Goal: Task Accomplishment & Management: Use online tool/utility

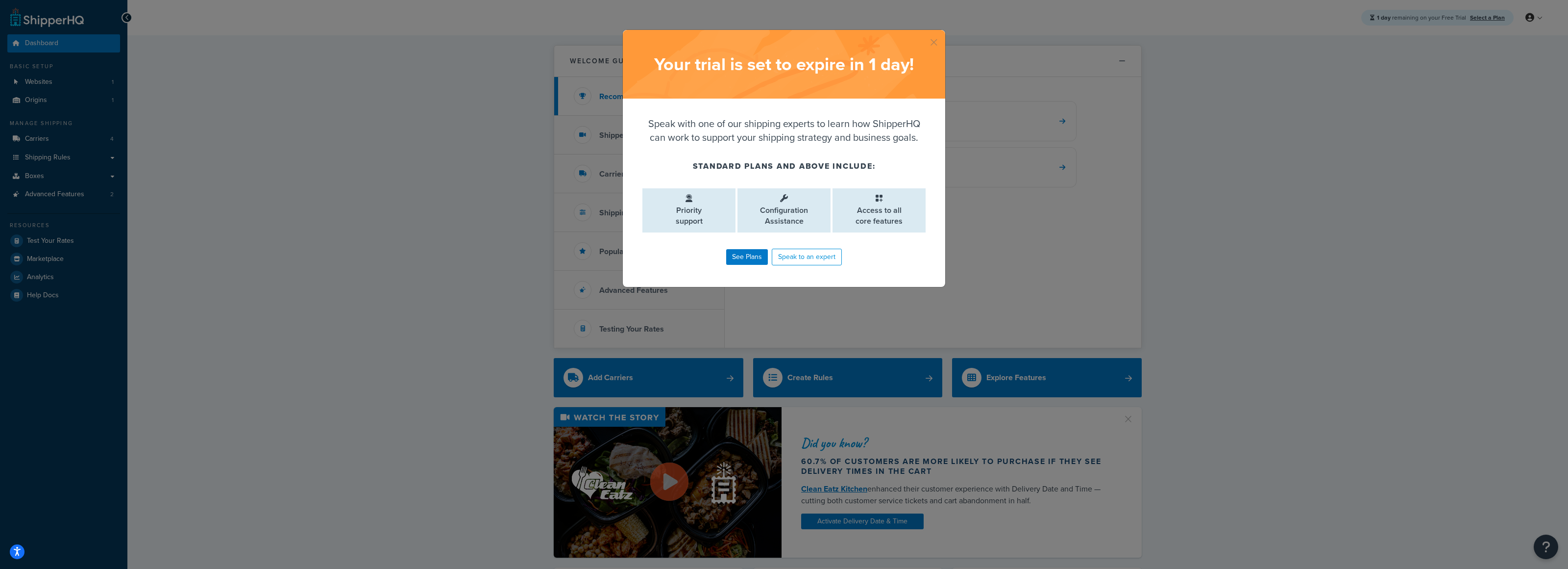
drag, startPoint x: 936, startPoint y: 40, endPoint x: 918, endPoint y: 27, distance: 22.2
click at [928, 30] on div "Your trial is set to expire in 1 day ! Speak with one of our shipping experts t…" at bounding box center [784, 158] width 323 height 258
click at [942, 32] on button "button" at bounding box center [943, 30] width 2 height 2
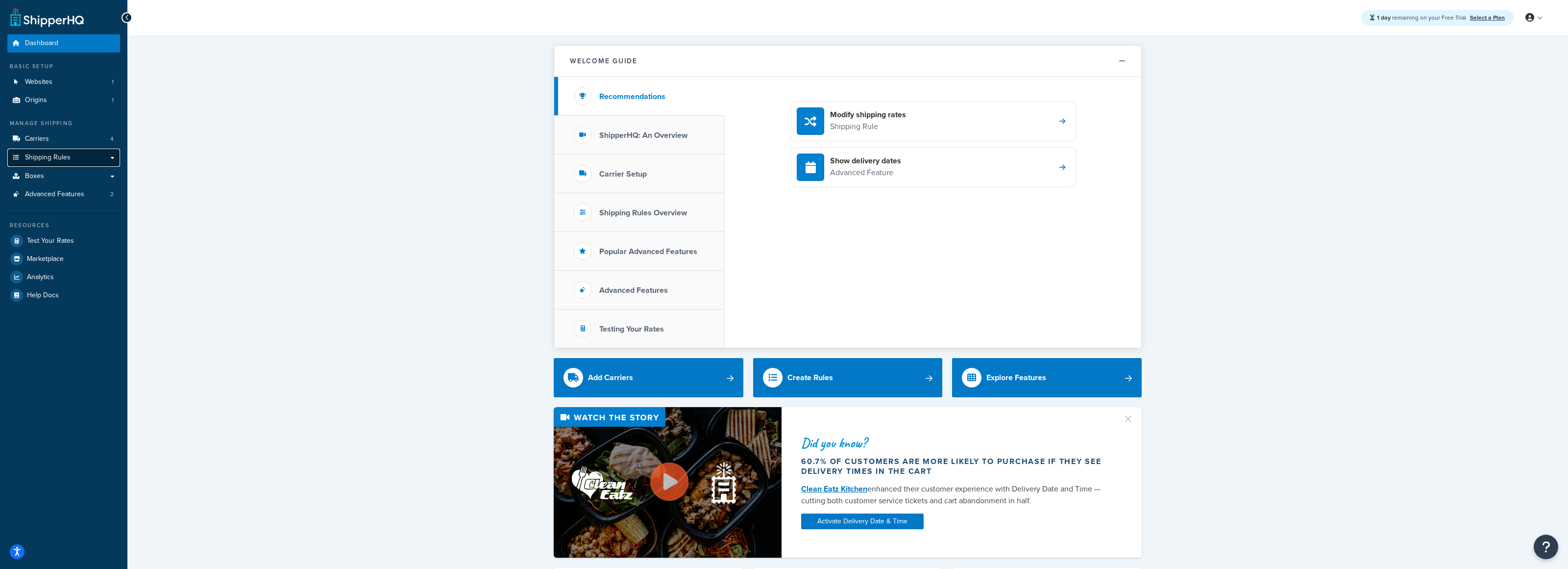
click at [52, 159] on span "Shipping Rules" at bounding box center [47, 157] width 45 height 8
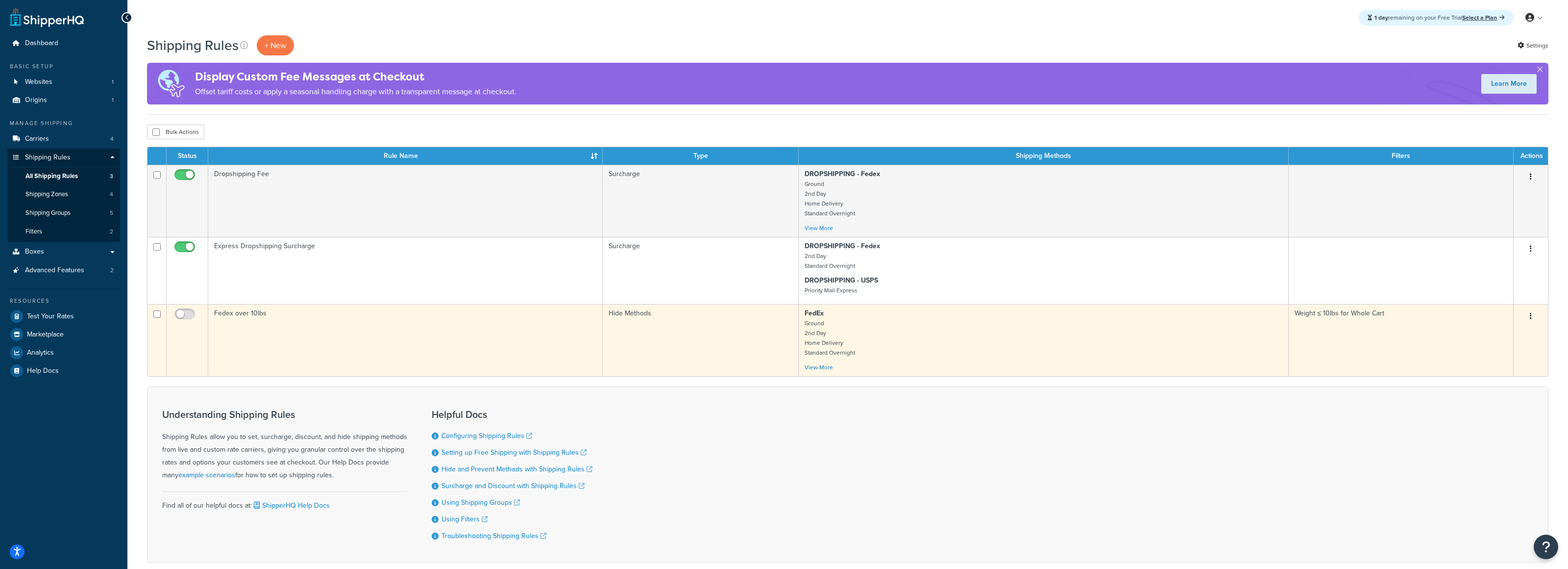
click at [1528, 320] on button "button" at bounding box center [1530, 315] width 14 height 16
click at [1508, 381] on link "Delete" at bounding box center [1498, 375] width 77 height 20
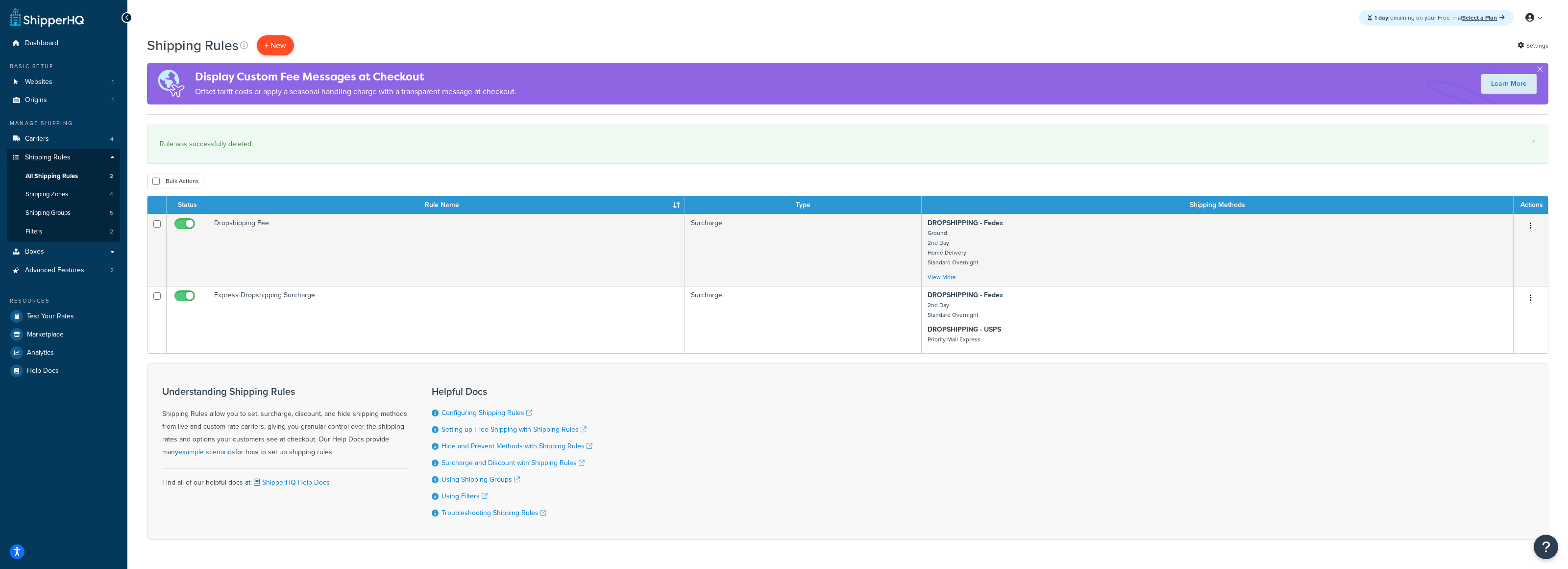
click at [280, 48] on p "+ New" at bounding box center [275, 45] width 37 height 20
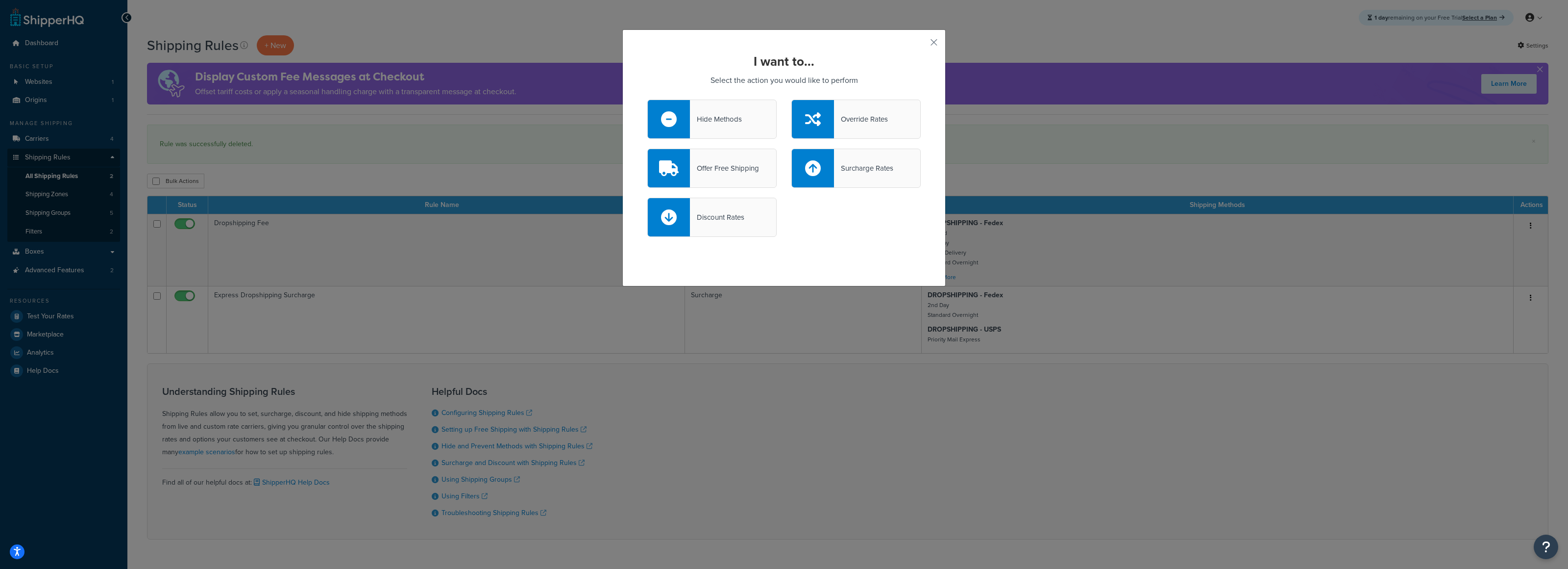
click at [813, 167] on icon at bounding box center [812, 168] width 16 height 16
click at [0, 0] on input "Surcharge Rates" at bounding box center [0, 0] width 0 height 0
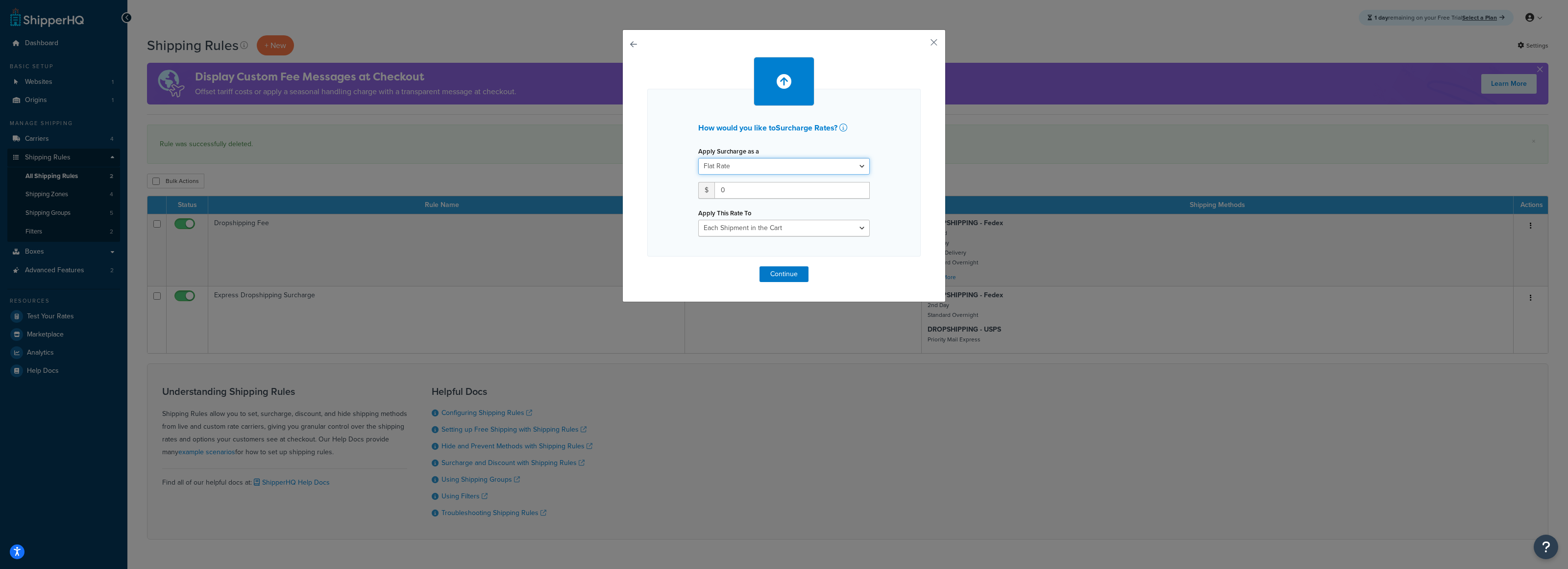
click at [818, 164] on select "Flat Rate Percentage Flat Rate & Percentage" at bounding box center [784, 166] width 171 height 16
select select "PERCENTAGE"
click at [698, 158] on select "Flat Rate Percentage Flat Rate & Percentage" at bounding box center [784, 166] width 171 height 16
click at [730, 194] on input "number" at bounding box center [728, 190] width 61 height 16
type input "50"
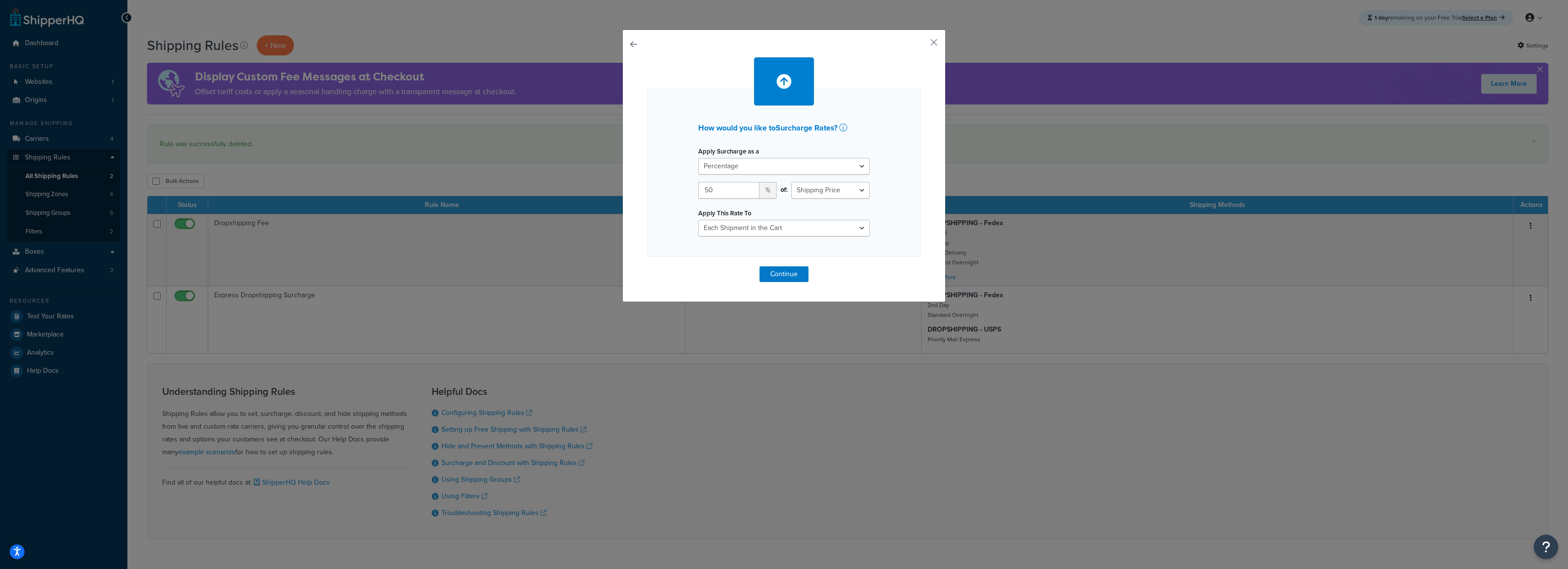
drag, startPoint x: 862, startPoint y: 206, endPoint x: 855, endPoint y: 203, distance: 7.6
click at [862, 206] on div "Apply This Rate To Each Shipment in the Cart Each Shipping Group in the Cart Ea…" at bounding box center [784, 209] width 171 height 54
click at [852, 199] on div "of: Shipping Price Order Value" at bounding box center [830, 194] width 93 height 24
click at [837, 186] on select "Shipping Price Order Value" at bounding box center [830, 190] width 78 height 16
click at [851, 231] on select "Each Shipment in the Cart Each Shipping Group in the Cart Each Item within a Sh…" at bounding box center [784, 228] width 171 height 16
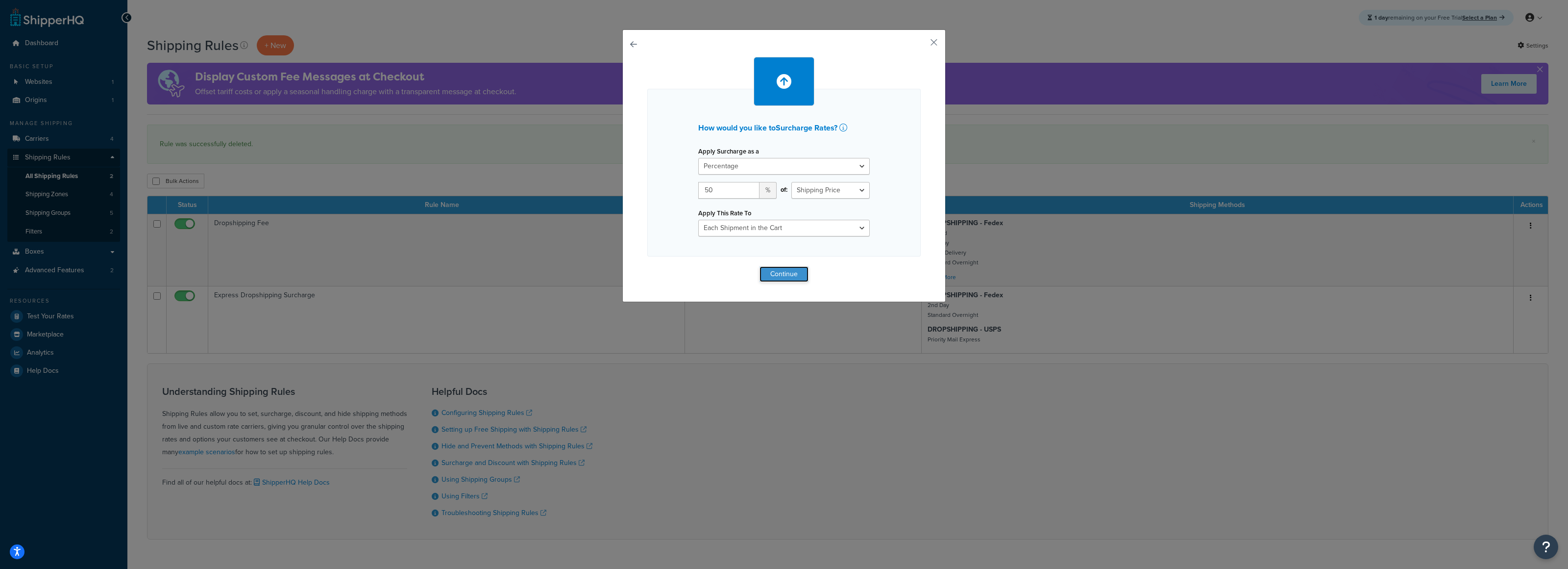
click at [798, 273] on button "Continue" at bounding box center [784, 273] width 49 height 16
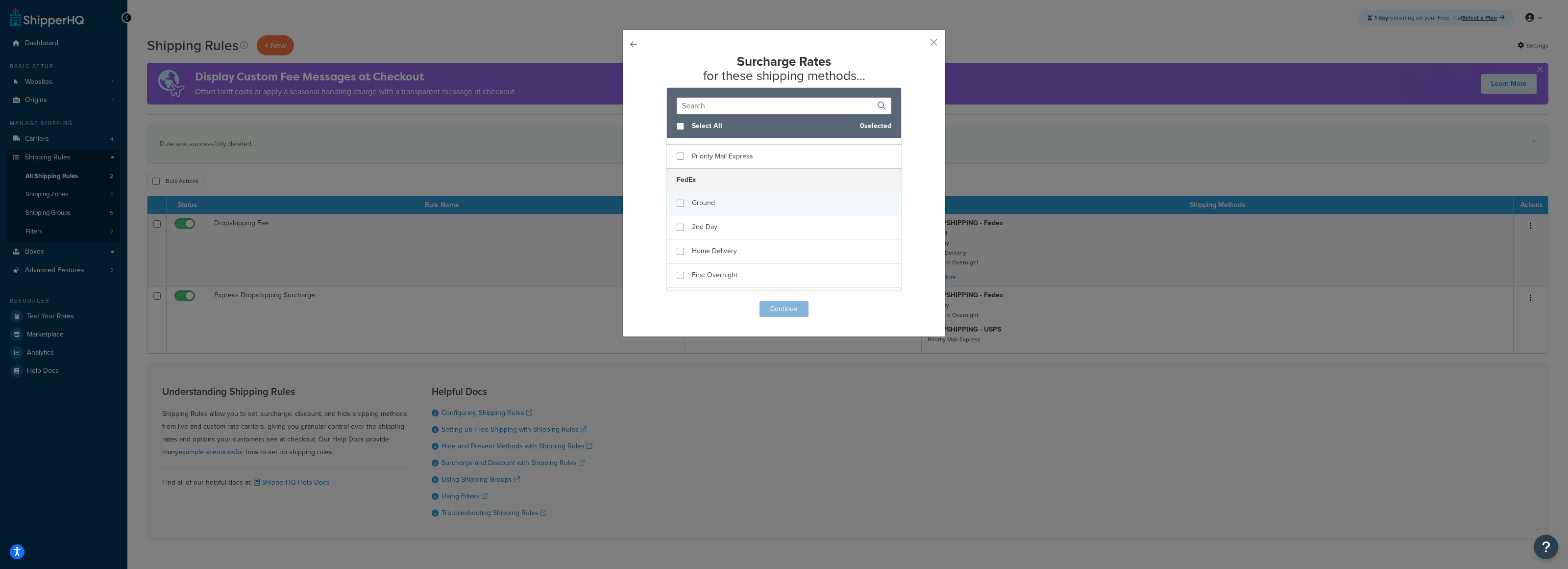
scroll to position [217, 0]
click at [682, 192] on input "checkbox" at bounding box center [680, 193] width 7 height 7
checkbox input "true"
click at [682, 217] on input "checkbox" at bounding box center [680, 217] width 7 height 7
checkbox input "true"
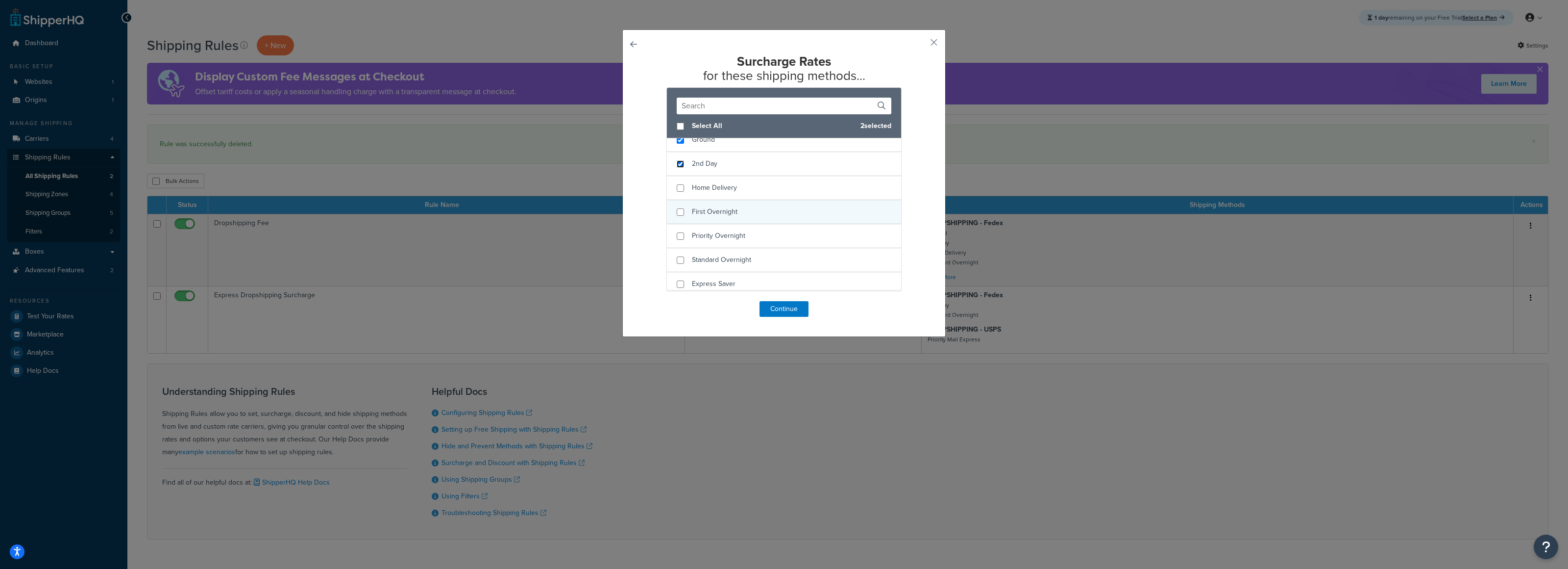
scroll to position [278, 0]
drag, startPoint x: 682, startPoint y: 186, endPoint x: 687, endPoint y: 202, distance: 16.8
click at [682, 184] on input "checkbox" at bounding box center [680, 180] width 7 height 7
checkbox input "true"
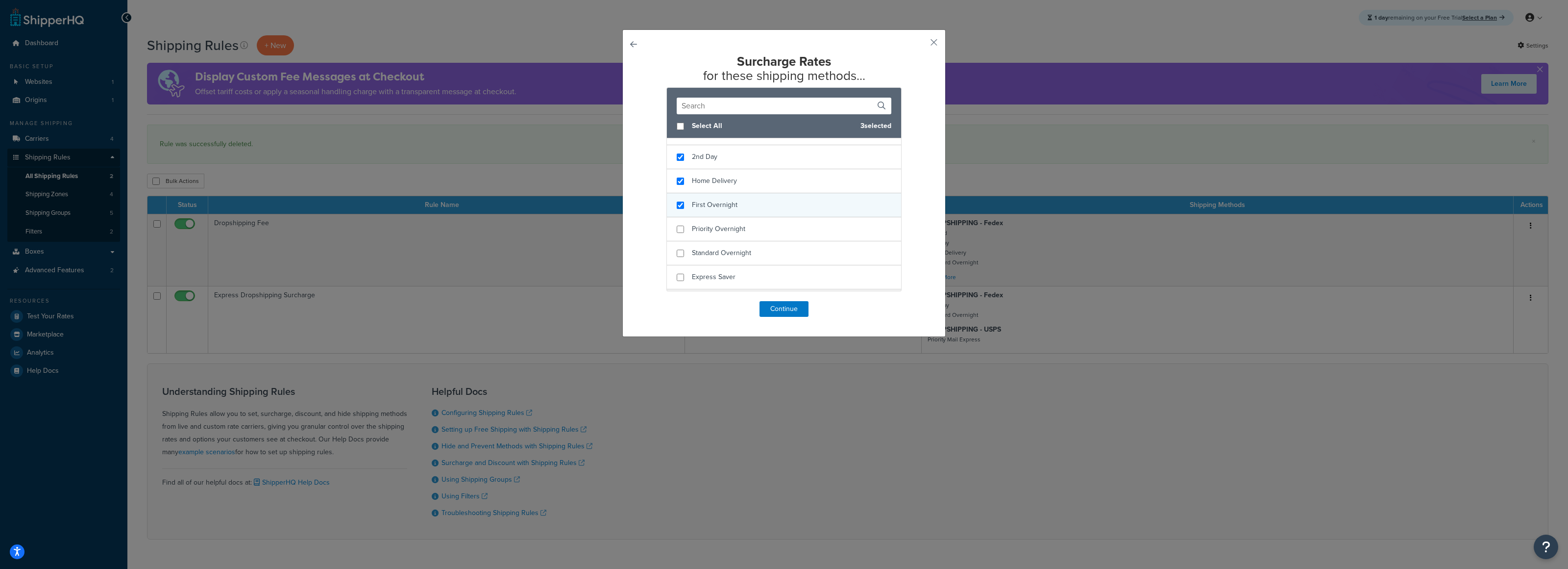
click at [687, 204] on div "First Overnight" at bounding box center [784, 205] width 235 height 24
click at [681, 169] on input "checkbox" at bounding box center [680, 166] width 7 height 7
checkbox input "true"
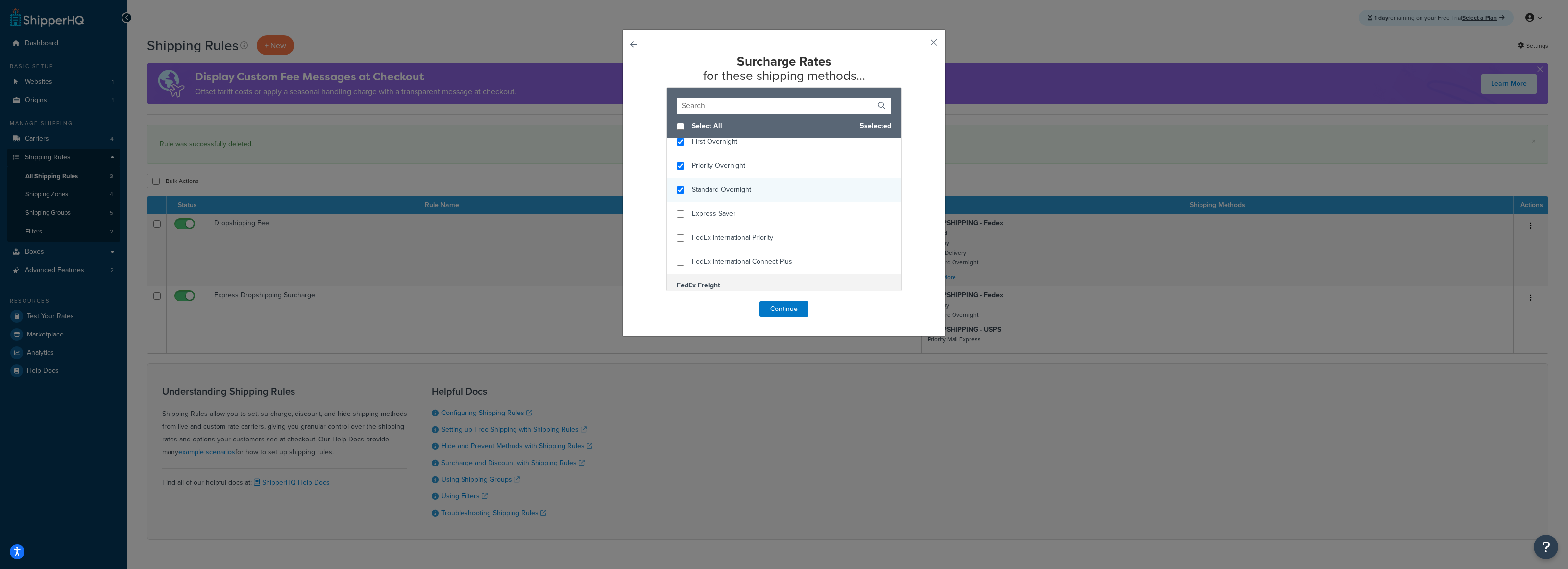
click at [681, 184] on div "Standard Overnight" at bounding box center [784, 189] width 235 height 24
checkbox input "true"
click at [682, 211] on div "Express Saver" at bounding box center [784, 213] width 235 height 24
drag, startPoint x: 688, startPoint y: 235, endPoint x: 688, endPoint y: 244, distance: 9.0
click at [688, 235] on div "FedEx International Priority" at bounding box center [784, 237] width 235 height 24
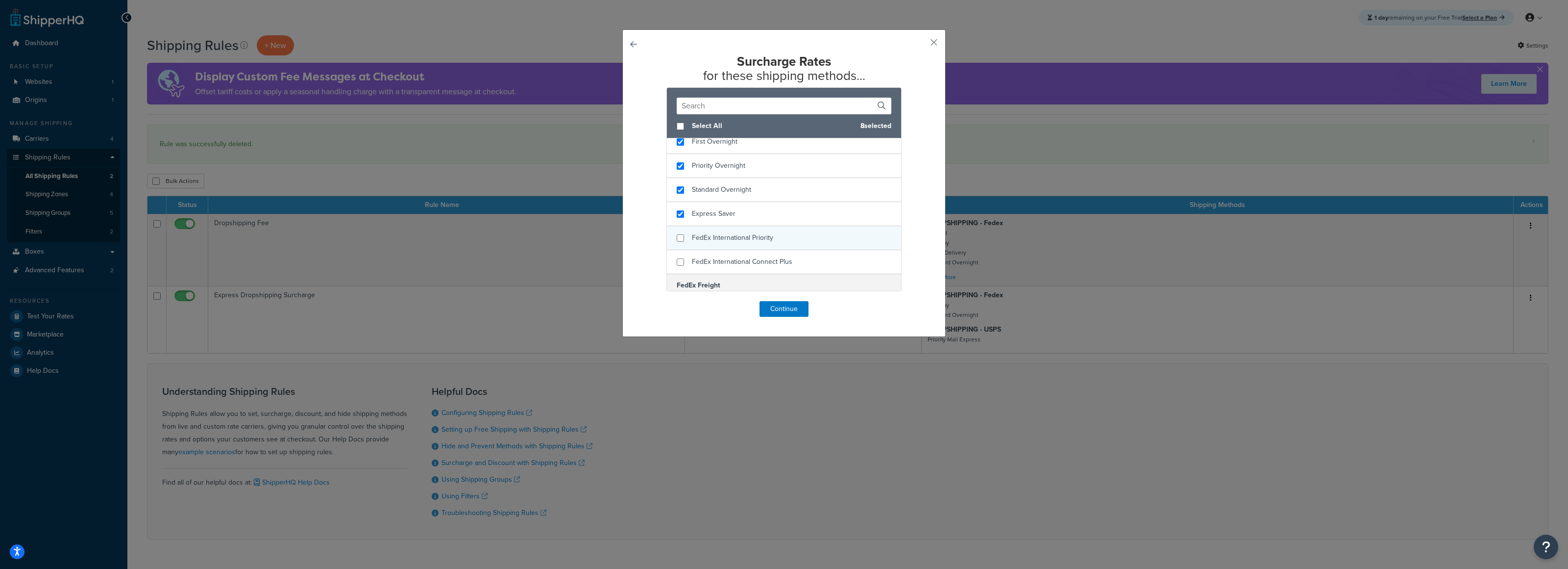
click at [687, 249] on div "FedEx International Priority" at bounding box center [784, 237] width 235 height 24
checkbox input "true"
click at [686, 238] on div "FedEx International Priority" at bounding box center [784, 237] width 235 height 24
checkbox input "true"
click at [688, 258] on div "FedEx International Connect Plus" at bounding box center [784, 262] width 235 height 24
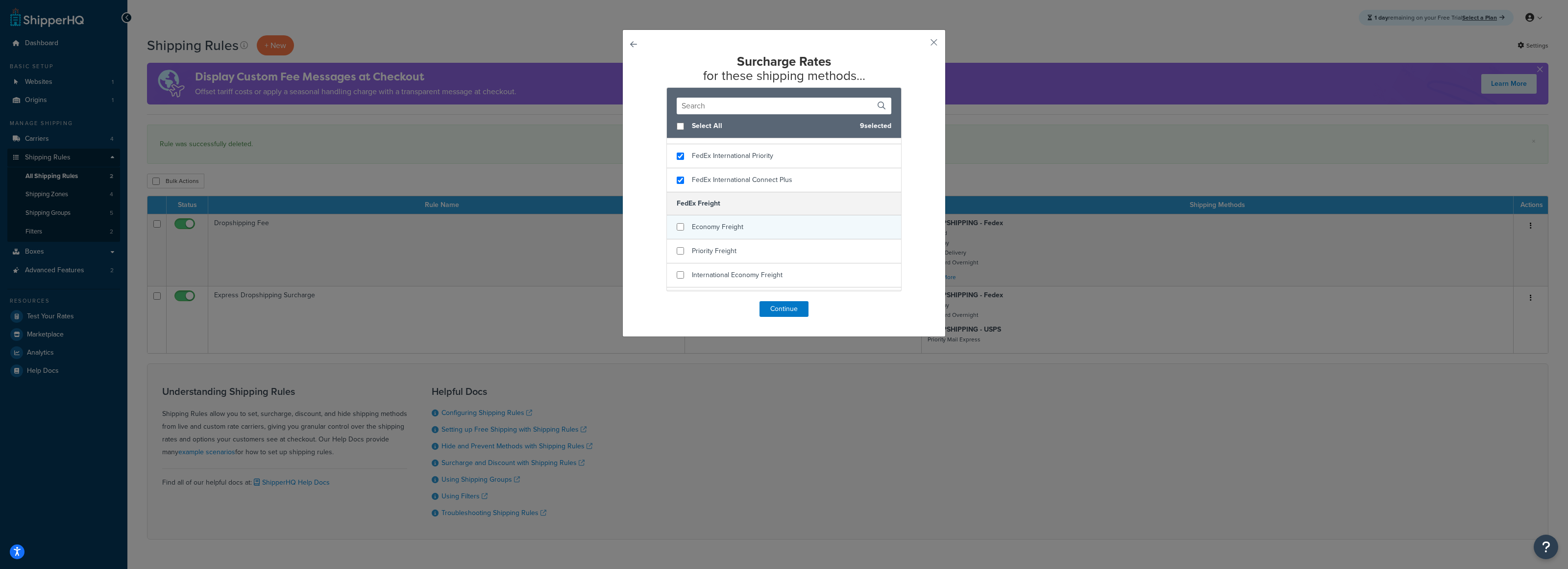
scroll to position [445, 0]
click at [775, 312] on button "Continue" at bounding box center [784, 309] width 49 height 16
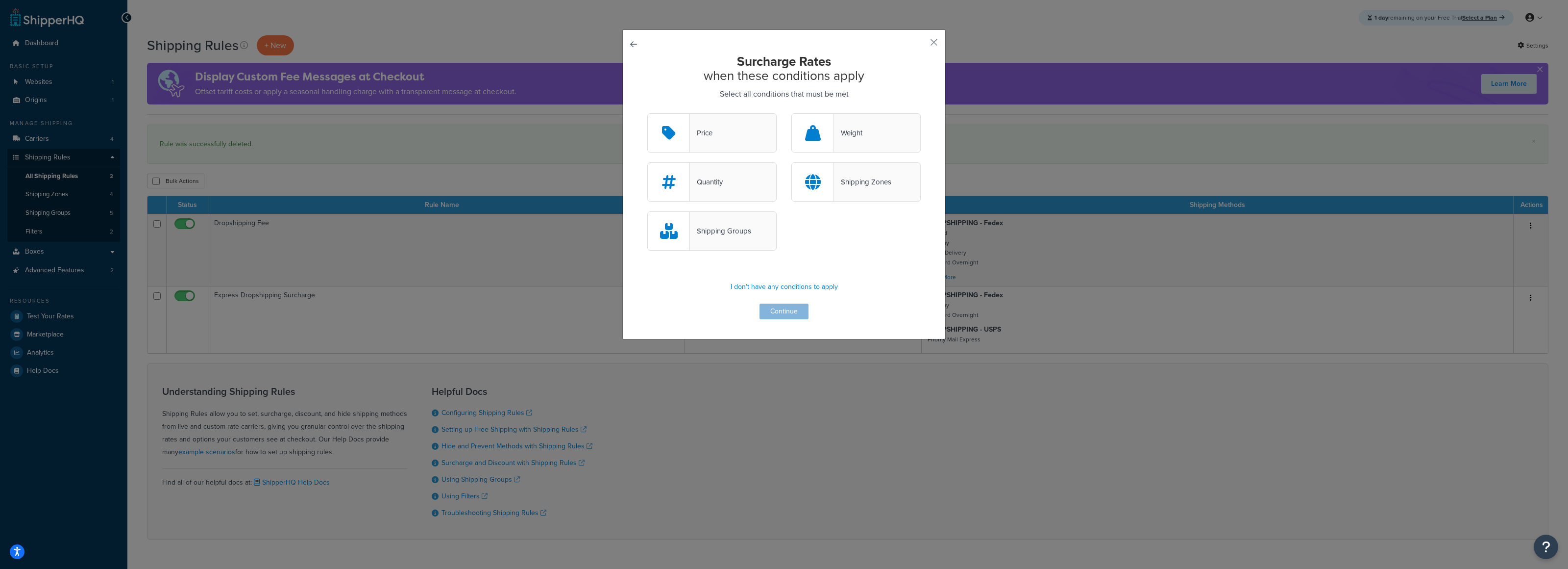
click at [854, 189] on div "Shipping Zones" at bounding box center [863, 182] width 58 height 14
click at [0, 0] on input "Shipping Zones" at bounding box center [0, 0] width 0 height 0
click at [781, 314] on button "Continue" at bounding box center [784, 310] width 49 height 16
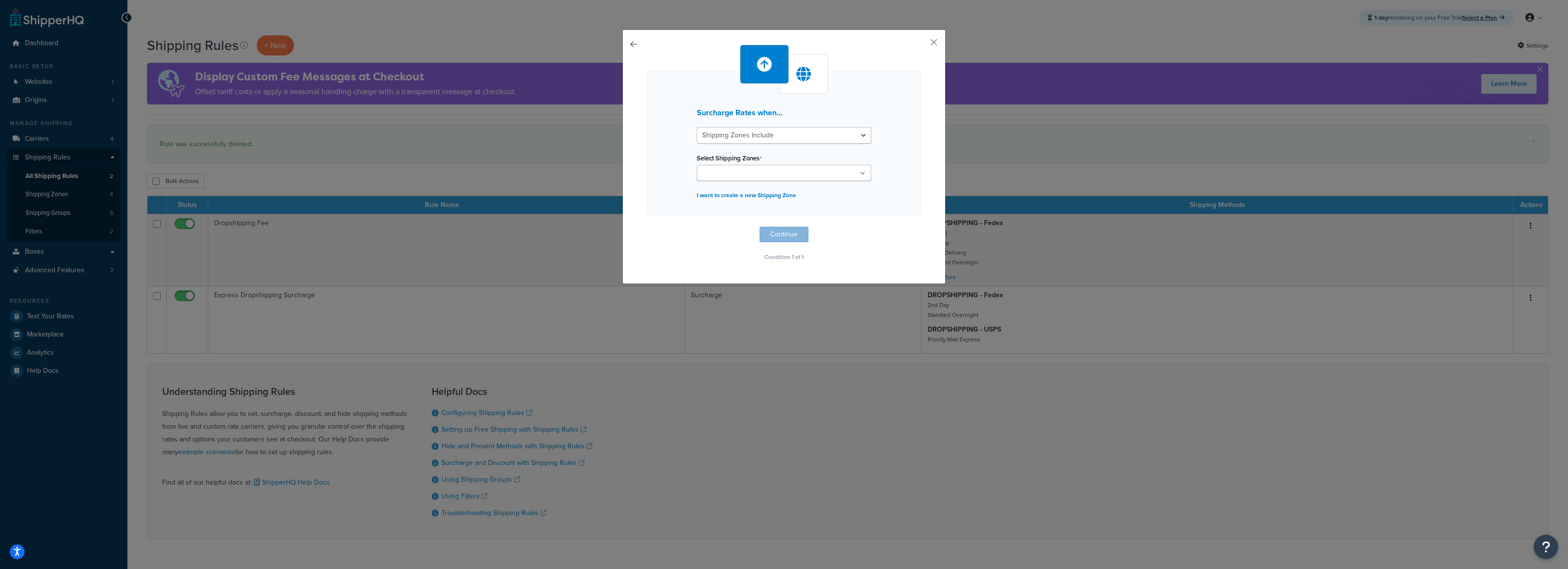
click at [834, 169] on ul at bounding box center [784, 173] width 174 height 16
click at [907, 214] on div "Surcharge Rates when... Shipping Zones Include Shipping Zones Do Not Include Se…" at bounding box center [784, 142] width 273 height 143
click at [761, 199] on p "I want to create a new Shipping Zone" at bounding box center [784, 195] width 174 height 14
click at [775, 150] on input "Name" at bounding box center [784, 149] width 174 height 16
type input "International"
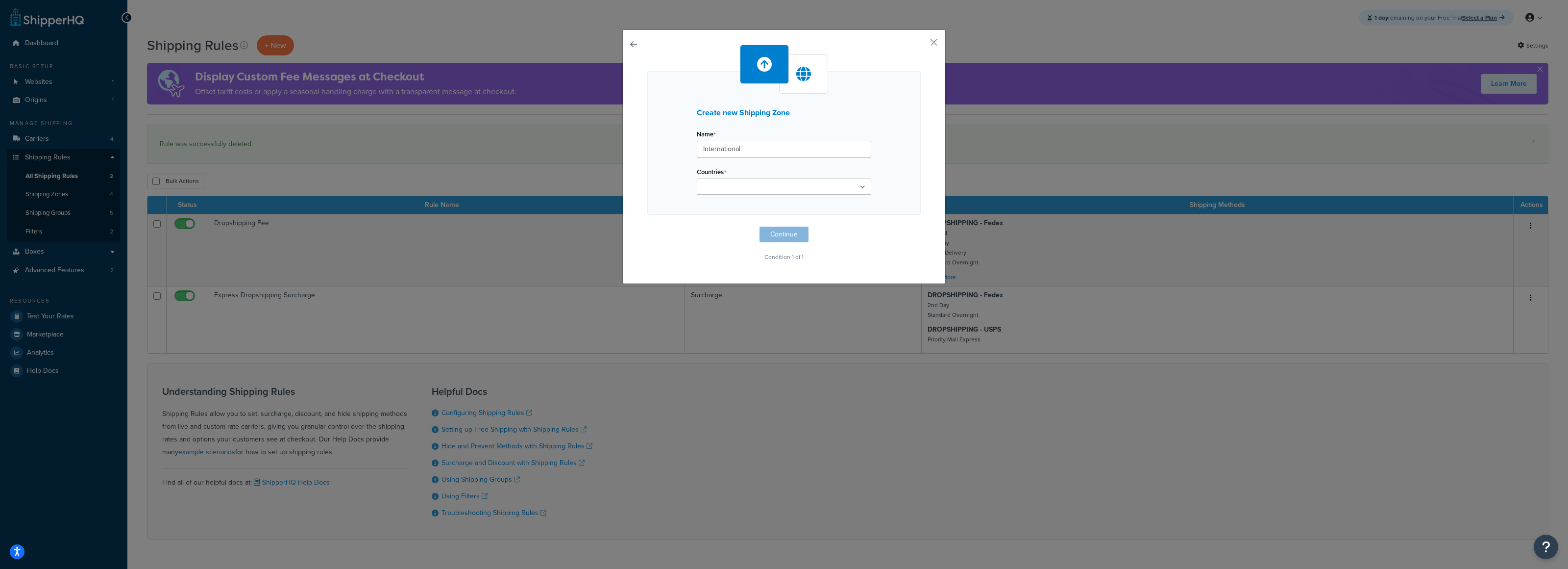
click at [789, 183] on ul at bounding box center [784, 187] width 174 height 16
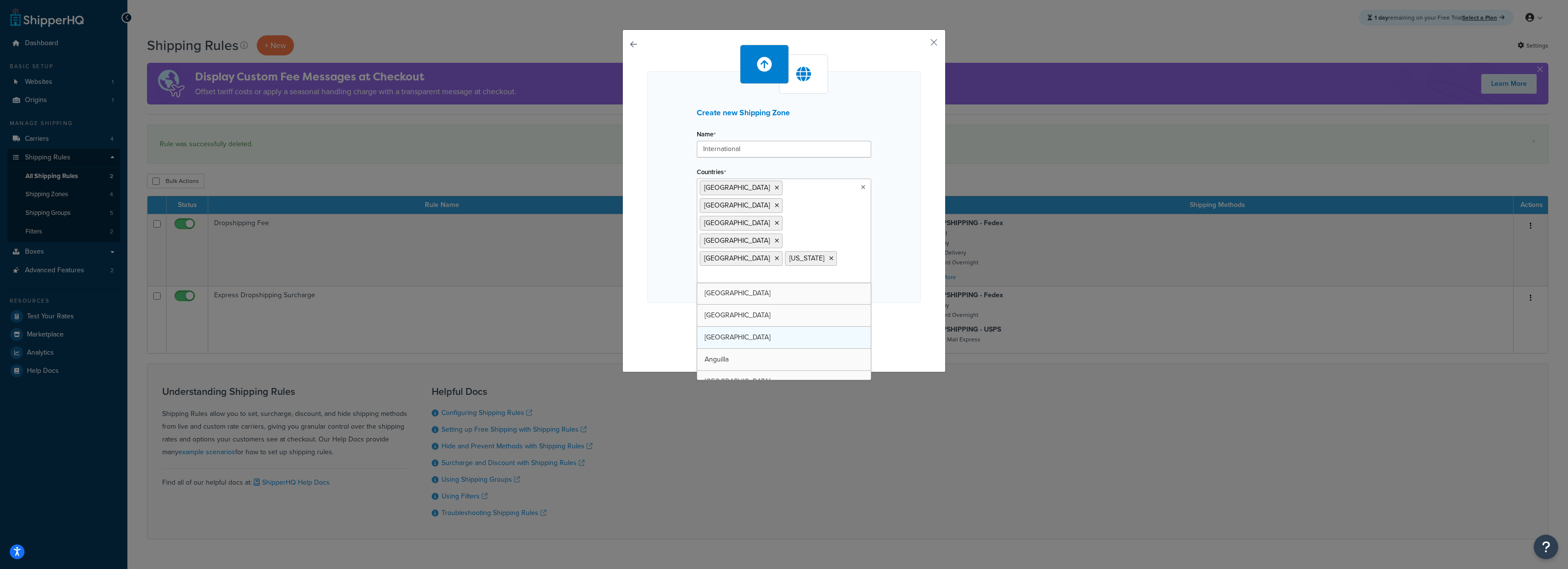
drag, startPoint x: 765, startPoint y: 268, endPoint x: 770, endPoint y: 271, distance: 5.8
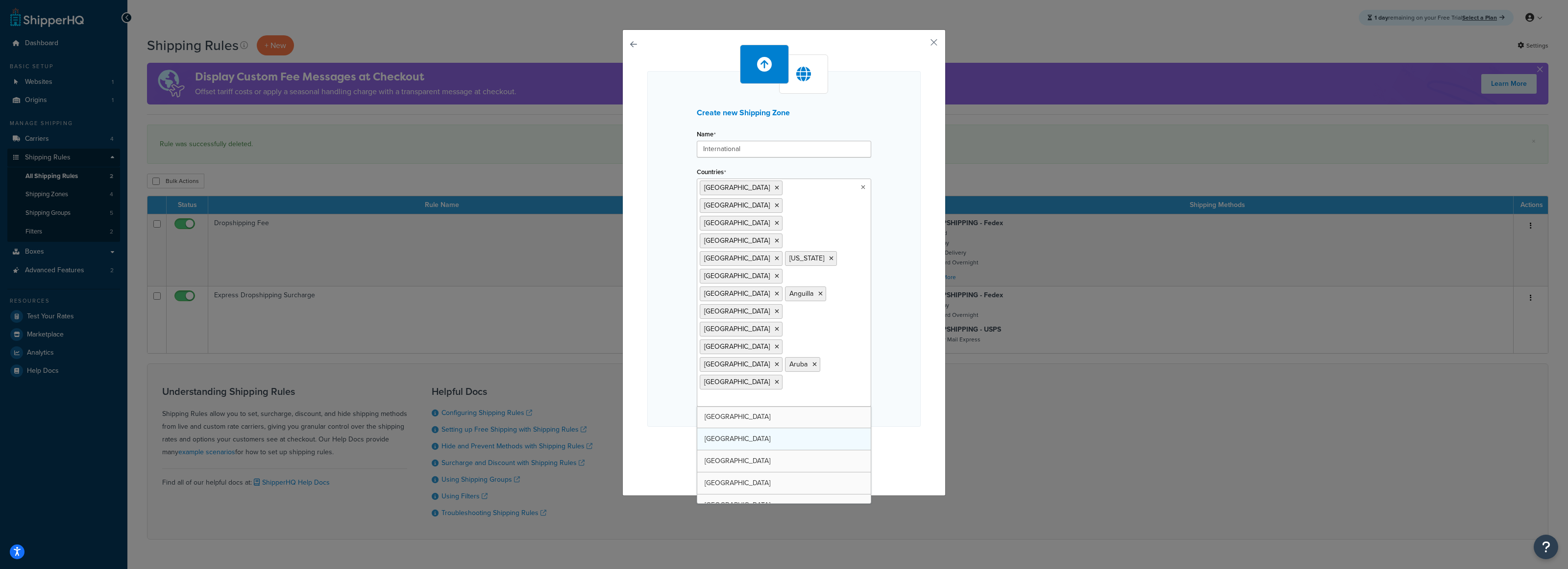
drag, startPoint x: 774, startPoint y: 338, endPoint x: 775, endPoint y: 343, distance: 5.1
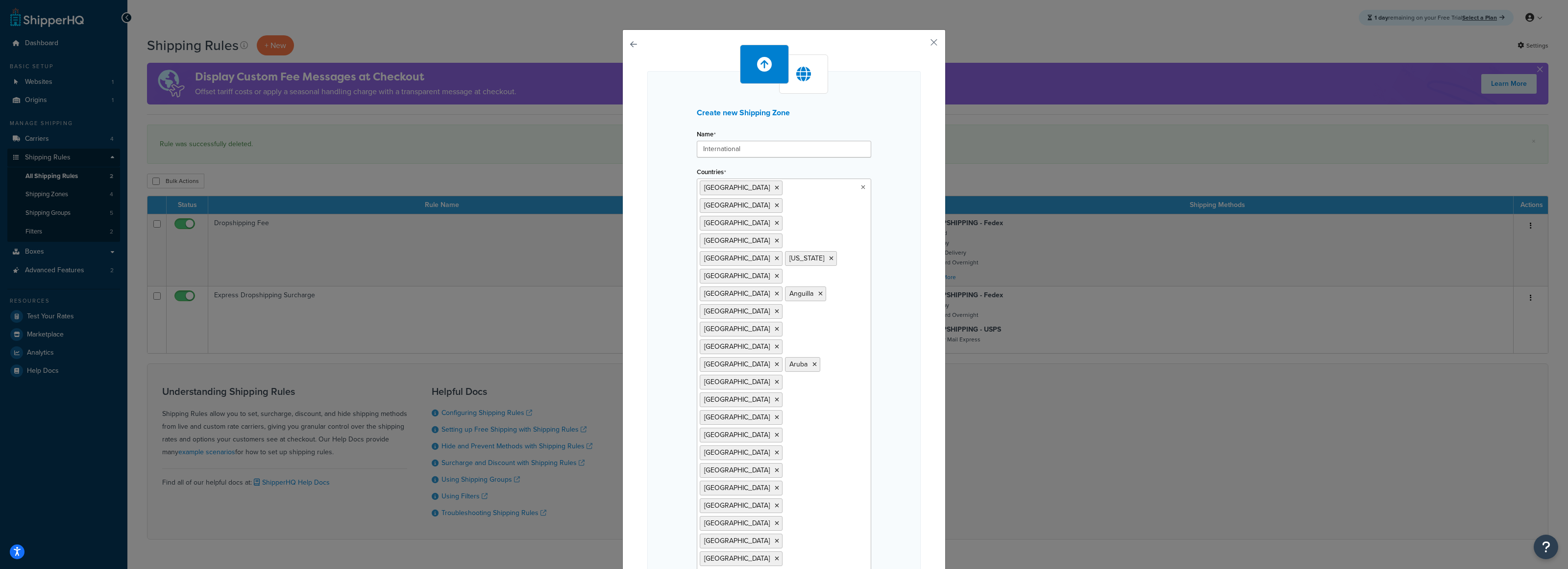
scroll to position [27, 0]
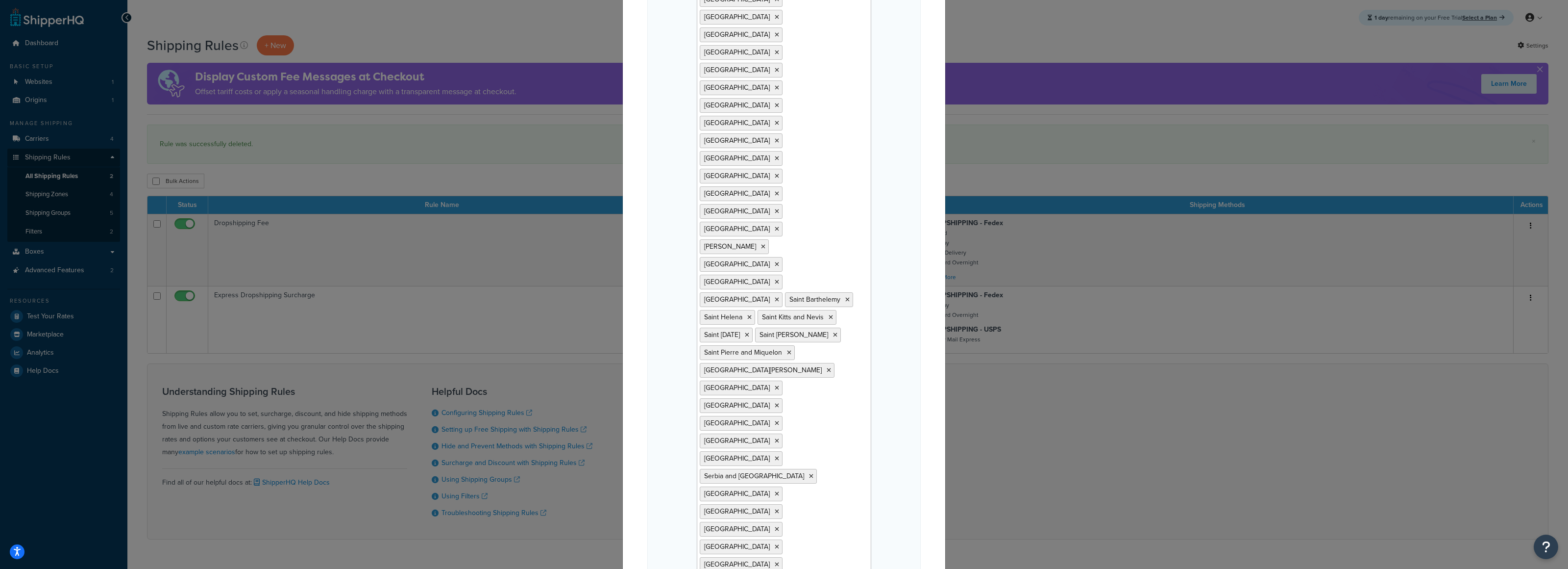
scroll to position [0, 0]
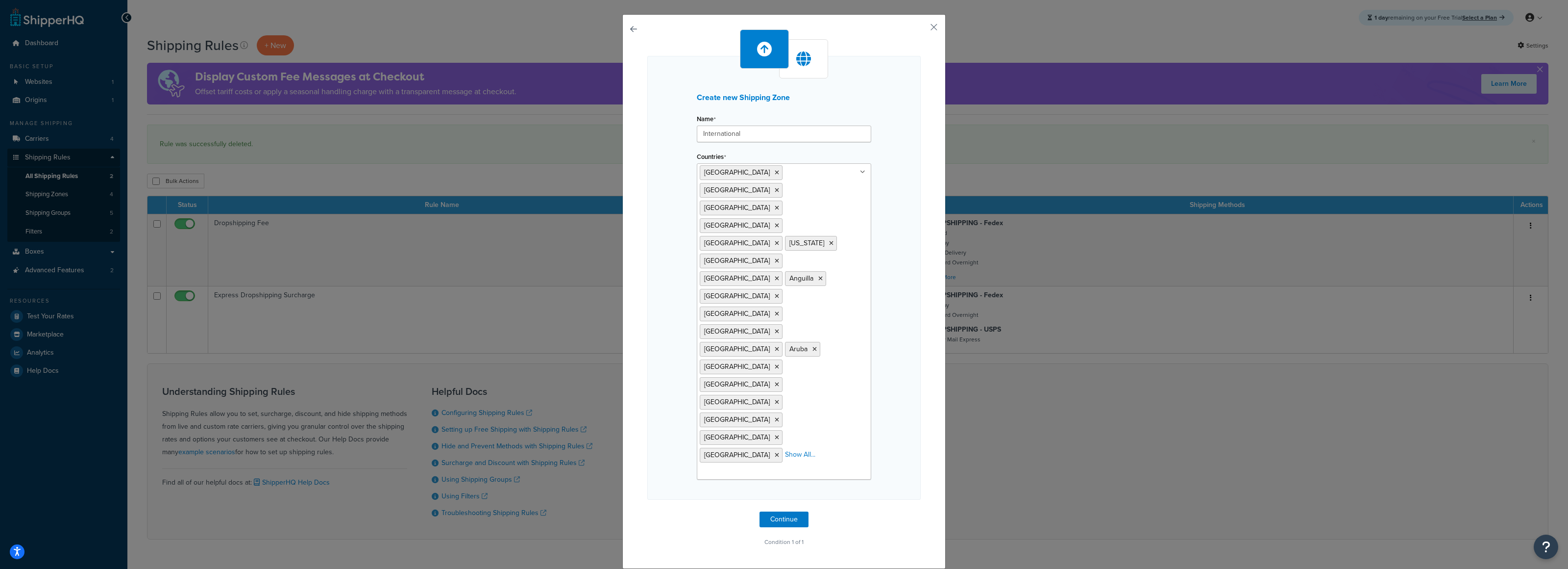
click at [845, 552] on div "Create new Shipping Zone Name International Countries United Kingdom Afghanista…" at bounding box center [784, 284] width 1568 height 569
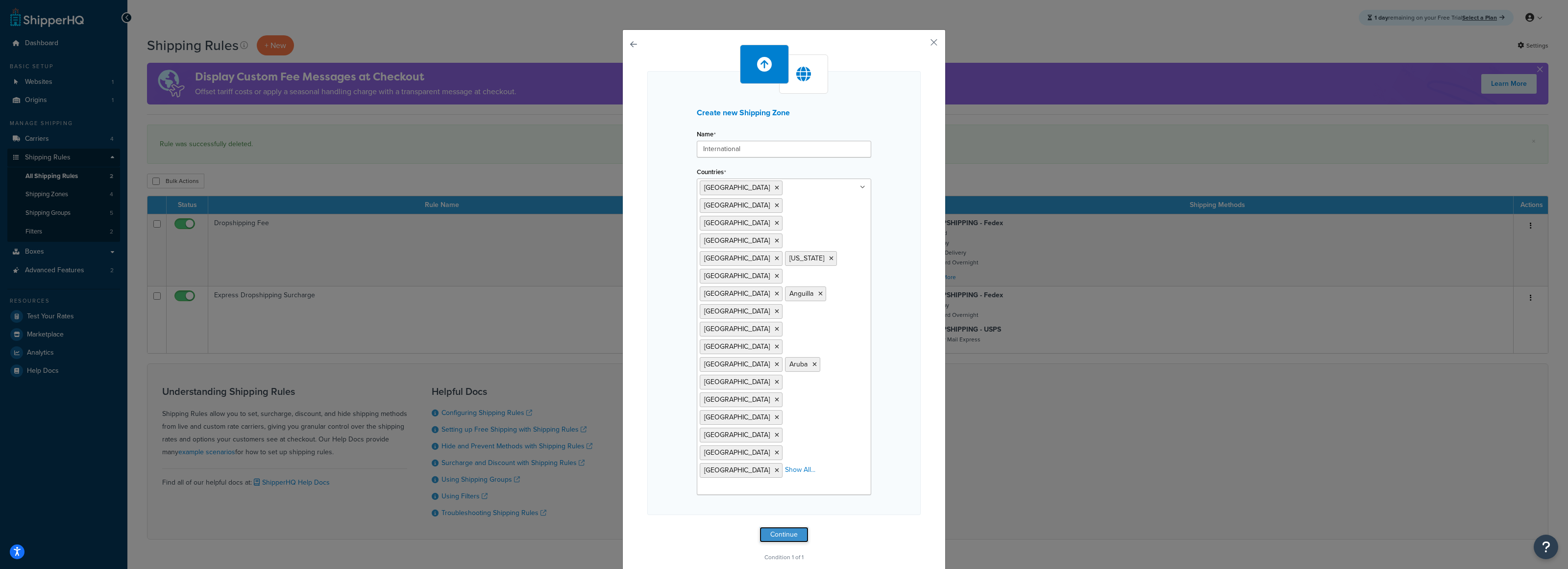
click at [792, 526] on button "Continue" at bounding box center [784, 534] width 49 height 16
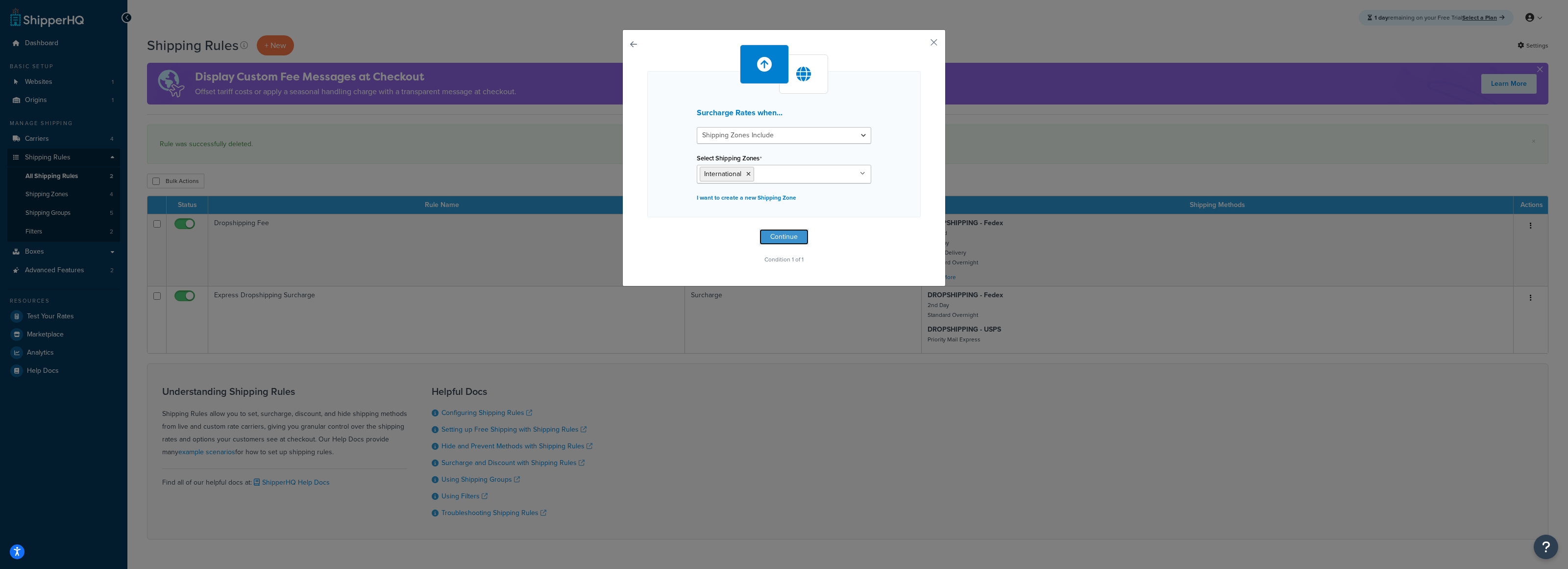
click at [798, 240] on button "Continue" at bounding box center [784, 236] width 49 height 16
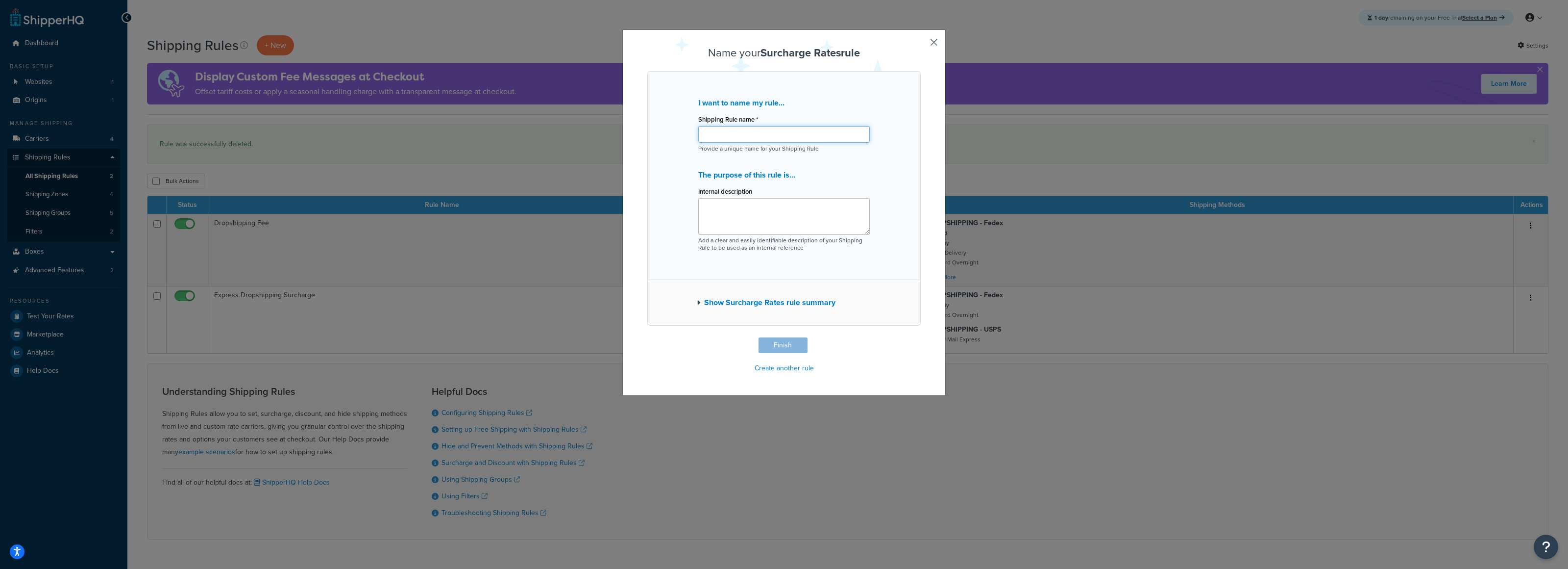
click at [817, 138] on input "Shipping Rule name *" at bounding box center [784, 134] width 171 height 16
type input "50% increase in shipping for international"
drag, startPoint x: 863, startPoint y: 170, endPoint x: 853, endPoint y: 167, distance: 10.4
click at [854, 167] on div "I want to name my rule... Shipping Rule name * 50% increase in shipping for int…" at bounding box center [784, 175] width 273 height 209
click at [812, 217] on textarea "Internal description" at bounding box center [784, 216] width 171 height 36
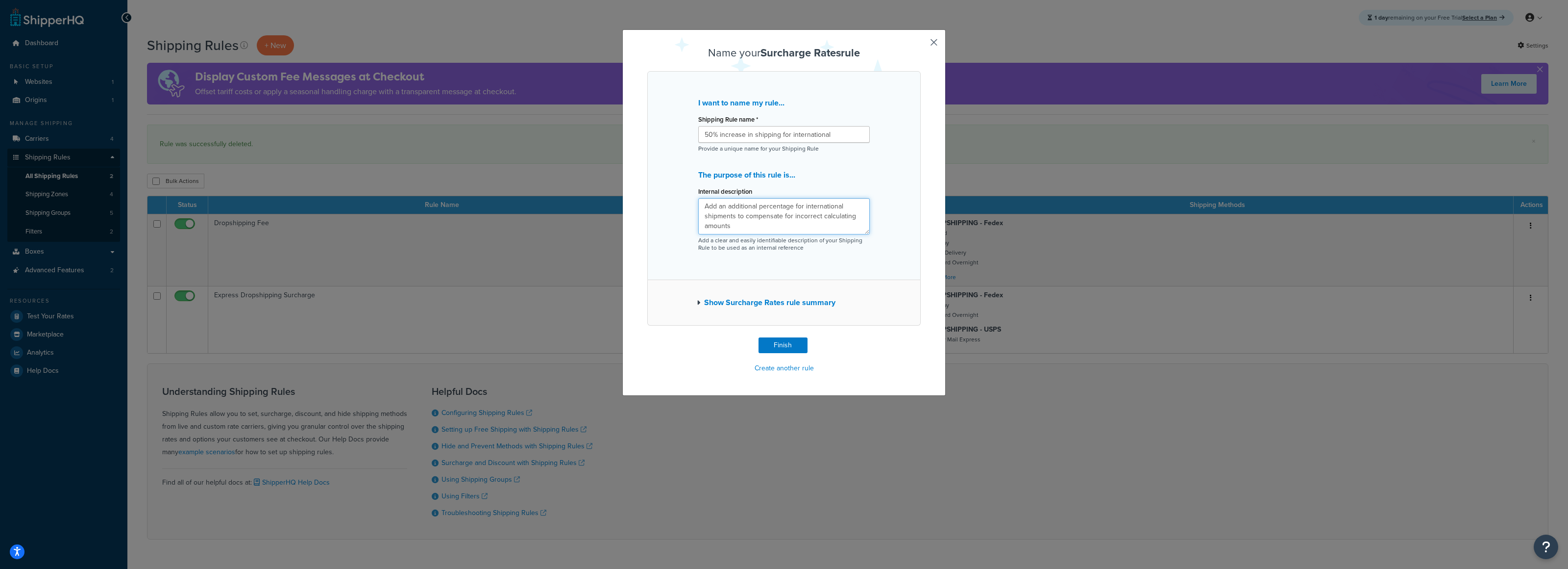
type textarea "Add an additional percentage for international shipments to compensate for inco…"
drag, startPoint x: 878, startPoint y: 348, endPoint x: 863, endPoint y: 348, distance: 15.0
click at [877, 348] on div "Name your Surcharge Rates rule I want to name my rule... Shipping Rule name * 5…" at bounding box center [784, 211] width 273 height 329
click at [789, 346] on button "Finish" at bounding box center [784, 345] width 49 height 16
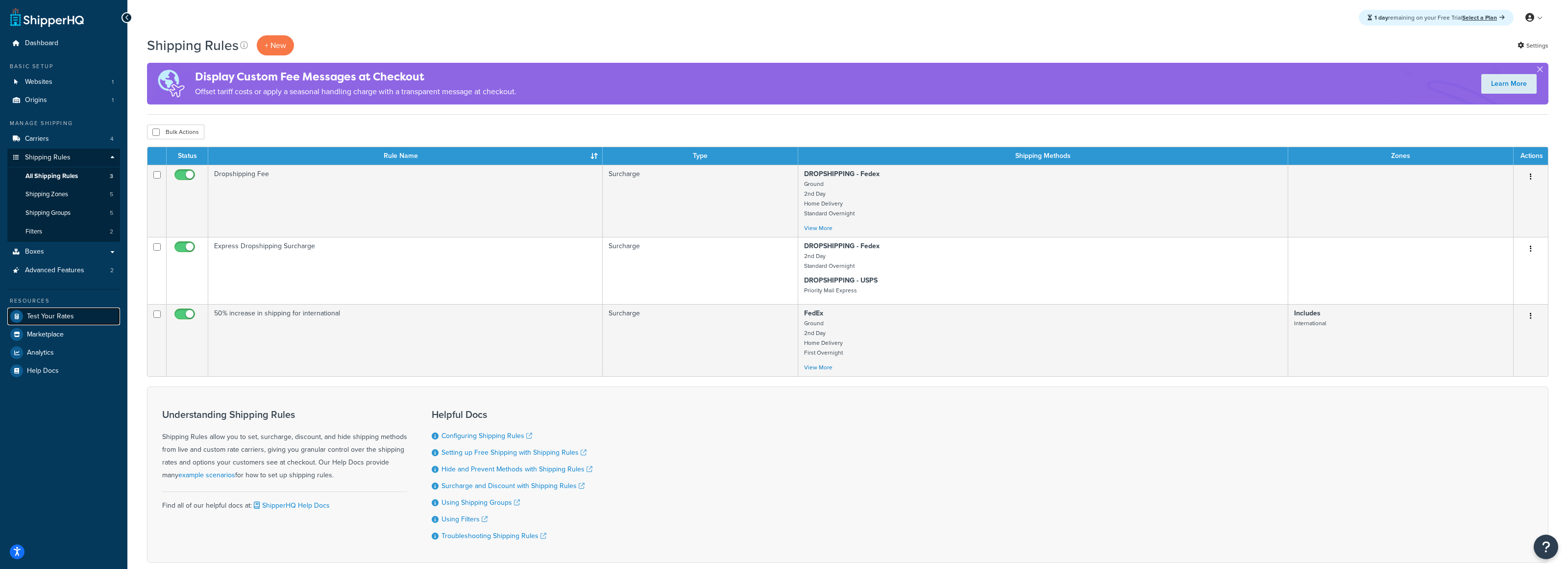
click at [77, 319] on link "Test Your Rates" at bounding box center [63, 315] width 113 height 17
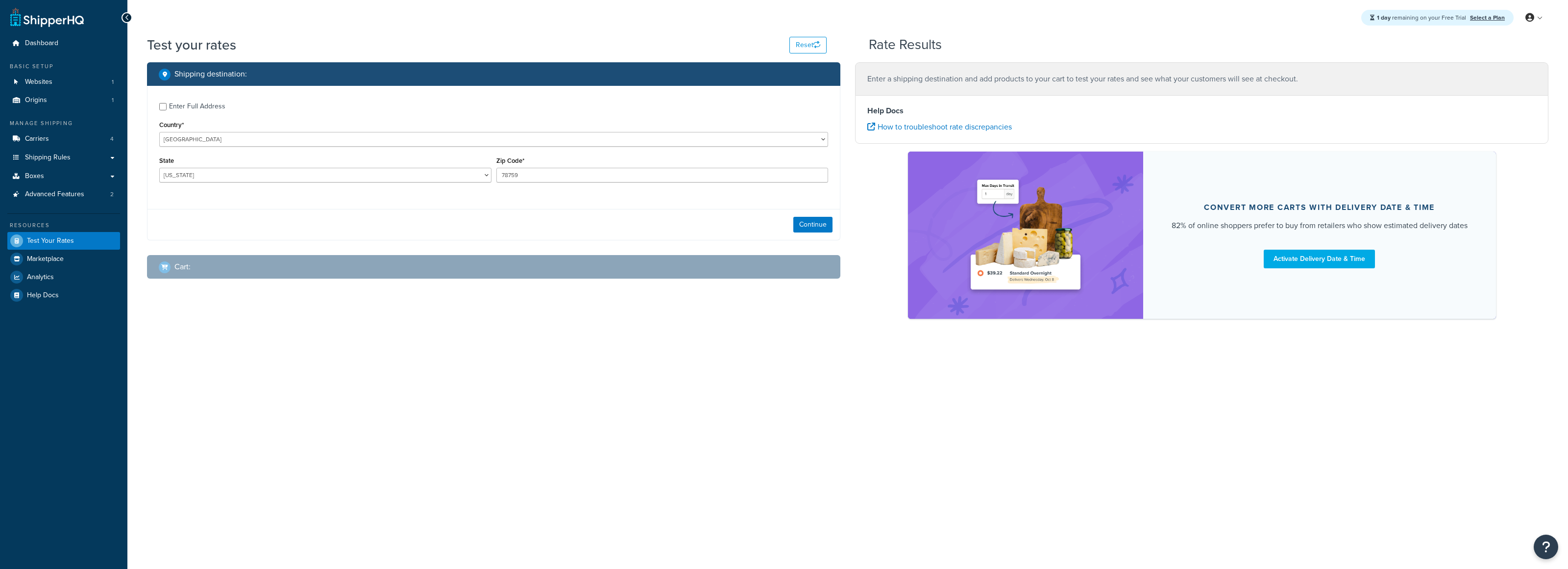
select select "[GEOGRAPHIC_DATA]"
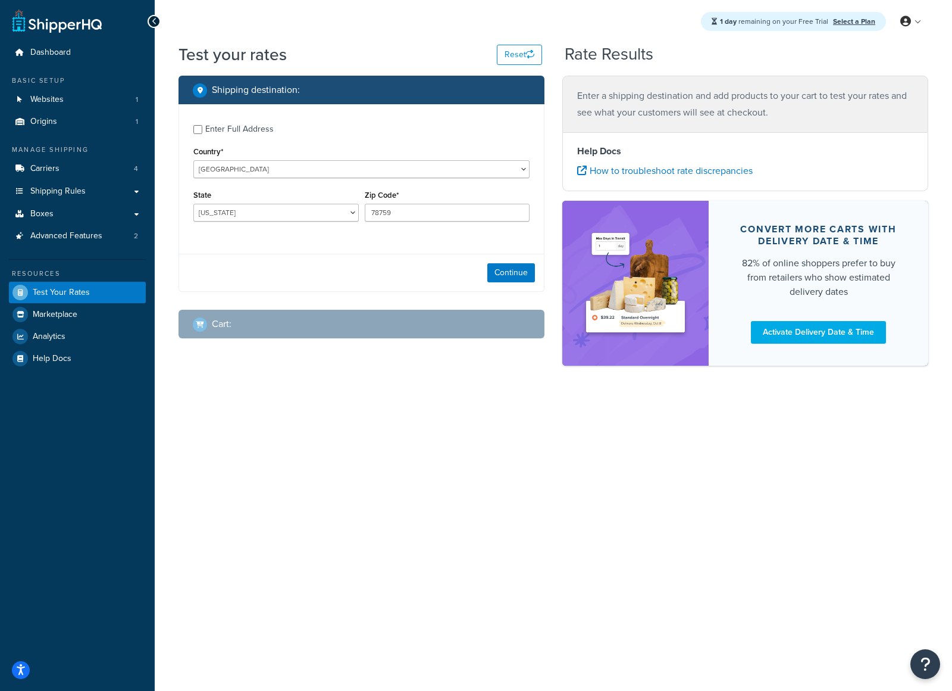
click at [316, 180] on div "Enter Full Address Country* [GEOGRAPHIC_DATA] [GEOGRAPHIC_DATA] [GEOGRAPHIC_DAT…" at bounding box center [361, 174] width 365 height 140
click at [316, 176] on div "Enter Full Address Country* [GEOGRAPHIC_DATA] [GEOGRAPHIC_DATA] [GEOGRAPHIC_DAT…" at bounding box center [361, 174] width 365 height 140
click at [317, 171] on select "[GEOGRAPHIC_DATA] [GEOGRAPHIC_DATA] [GEOGRAPHIC_DATA] [GEOGRAPHIC_DATA] [GEOGRA…" at bounding box center [361, 169] width 336 height 18
select select "JP"
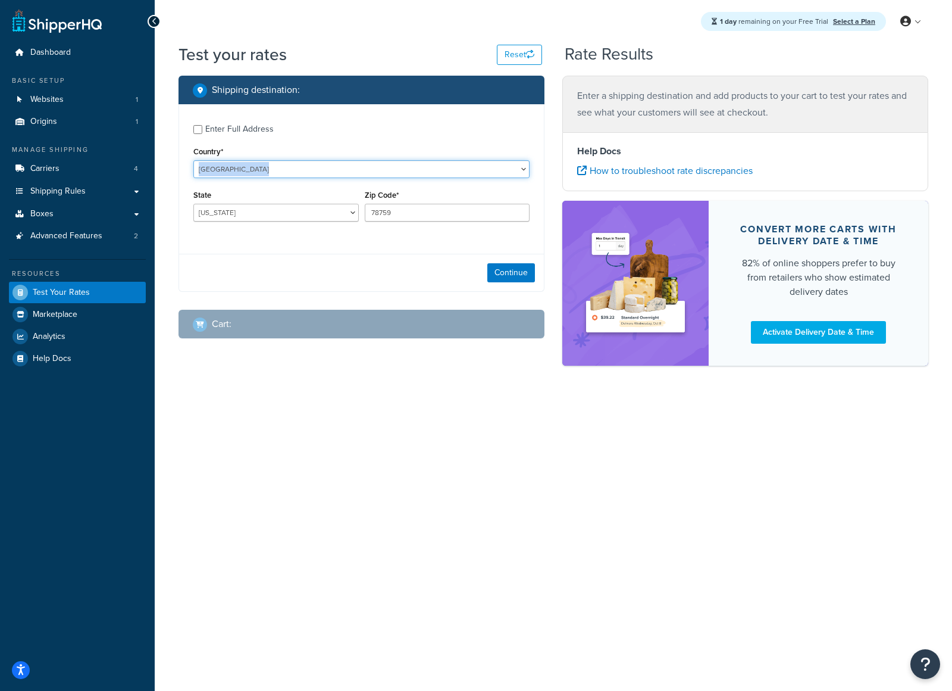
click at [193, 160] on select "[GEOGRAPHIC_DATA] [GEOGRAPHIC_DATA] [GEOGRAPHIC_DATA] [GEOGRAPHIC_DATA] [GEOGRA…" at bounding box center [361, 169] width 336 height 18
click at [336, 215] on select "[PERSON_NAME] [PERSON_NAME][GEOGRAPHIC_DATA] [GEOGRAPHIC_DATA] Fukui [GEOGRAPHI…" at bounding box center [275, 213] width 165 height 18
select select "13"
click at [193, 204] on select "[PERSON_NAME] [PERSON_NAME][GEOGRAPHIC_DATA] [GEOGRAPHIC_DATA] Fukui [GEOGRAPHI…" at bounding box center [275, 213] width 165 height 18
click at [433, 210] on input "78759" at bounding box center [447, 213] width 165 height 18
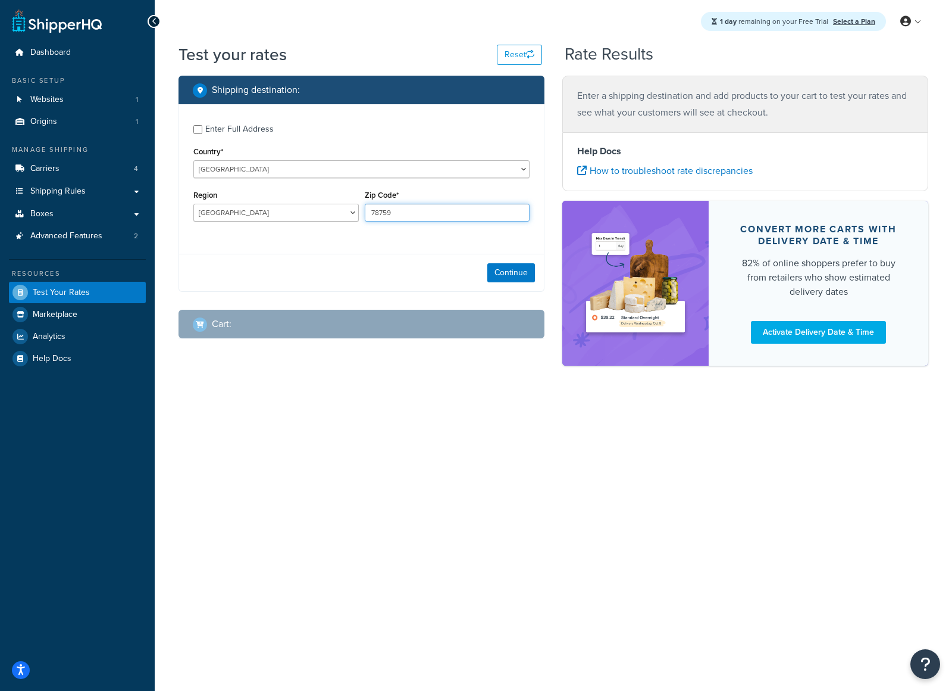
click at [433, 210] on input "78759" at bounding box center [447, 213] width 165 height 18
type input "100-0004"
click at [455, 243] on div "Enter Full Address Country* [GEOGRAPHIC_DATA] [GEOGRAPHIC_DATA] [GEOGRAPHIC_DAT…" at bounding box center [361, 174] width 365 height 140
click at [496, 282] on button "Continue" at bounding box center [512, 272] width 48 height 19
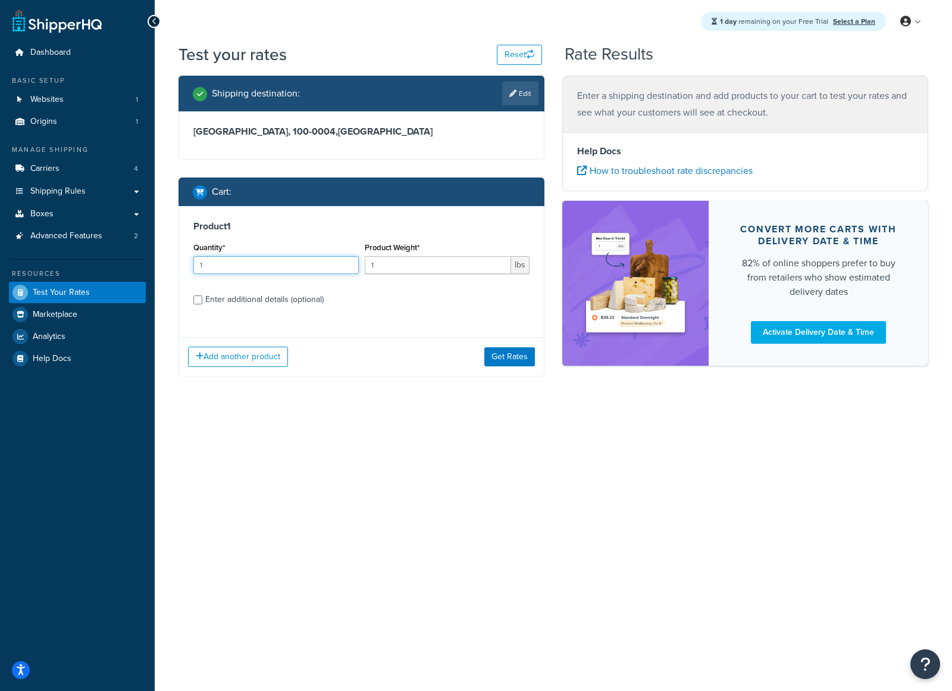
click at [298, 262] on input "1" at bounding box center [275, 265] width 165 height 18
type input "10"
click at [430, 273] on input "1" at bounding box center [438, 265] width 147 height 18
click at [416, 266] on input "1" at bounding box center [438, 265] width 147 height 18
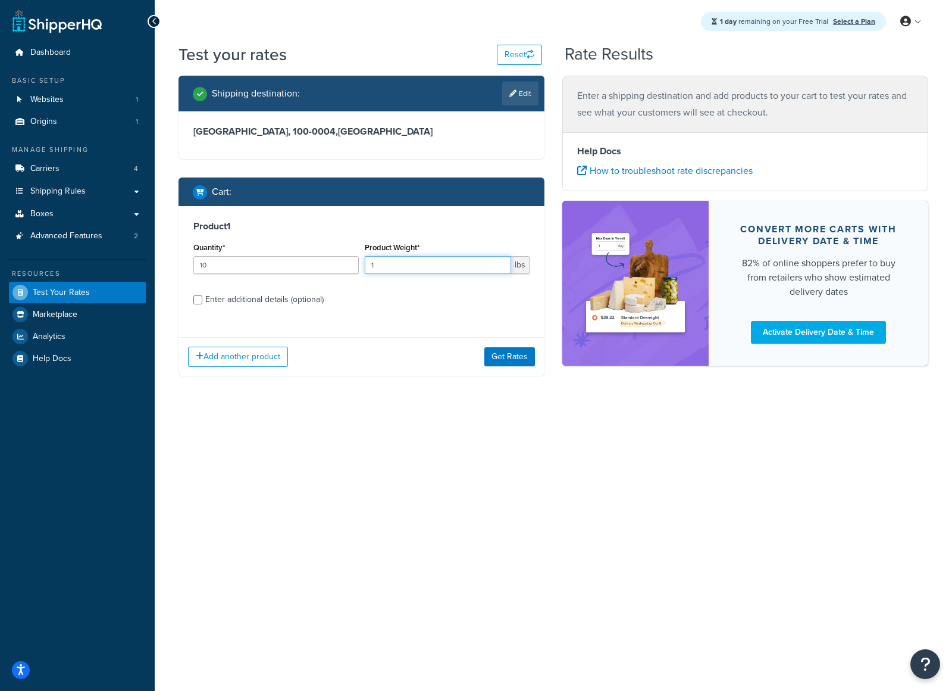
click at [416, 266] on input "1" at bounding box center [438, 265] width 147 height 18
type input "2"
click at [403, 313] on div "Product 1 Quantity* 10 Product Weight* 2 lbs Enter additional details (optional)" at bounding box center [361, 267] width 365 height 122
click at [246, 361] on button "Add another product" at bounding box center [238, 356] width 100 height 20
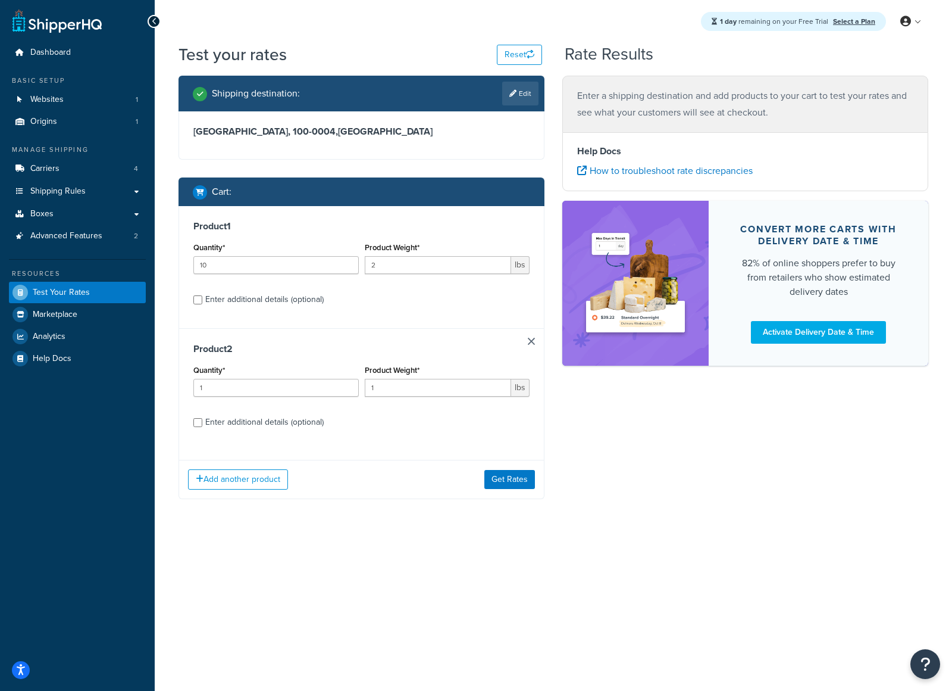
click at [530, 340] on link at bounding box center [531, 341] width 7 height 7
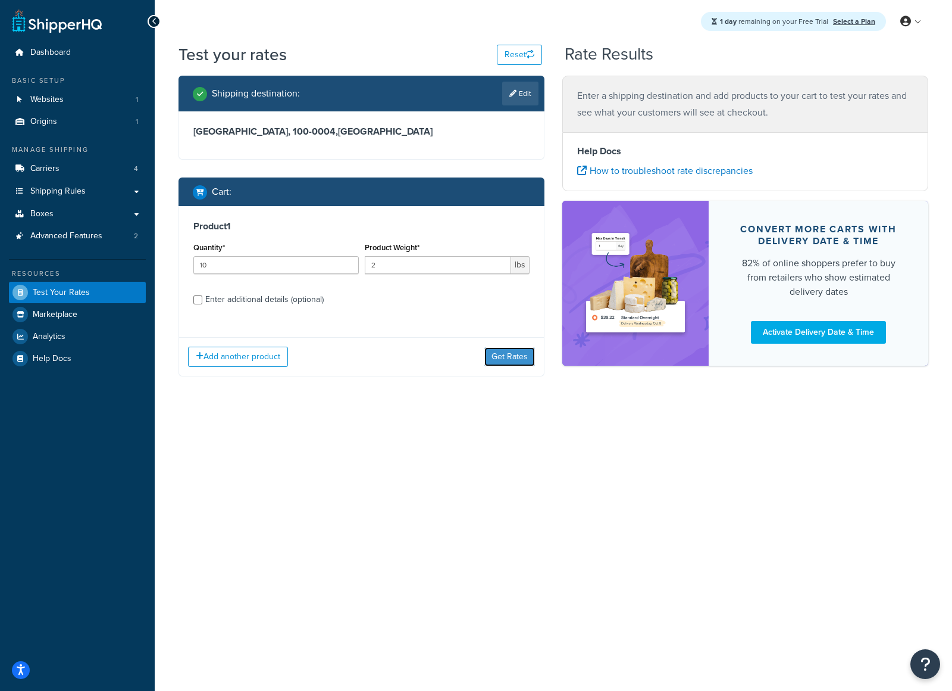
click at [507, 357] on button "Get Rates" at bounding box center [510, 356] width 51 height 19
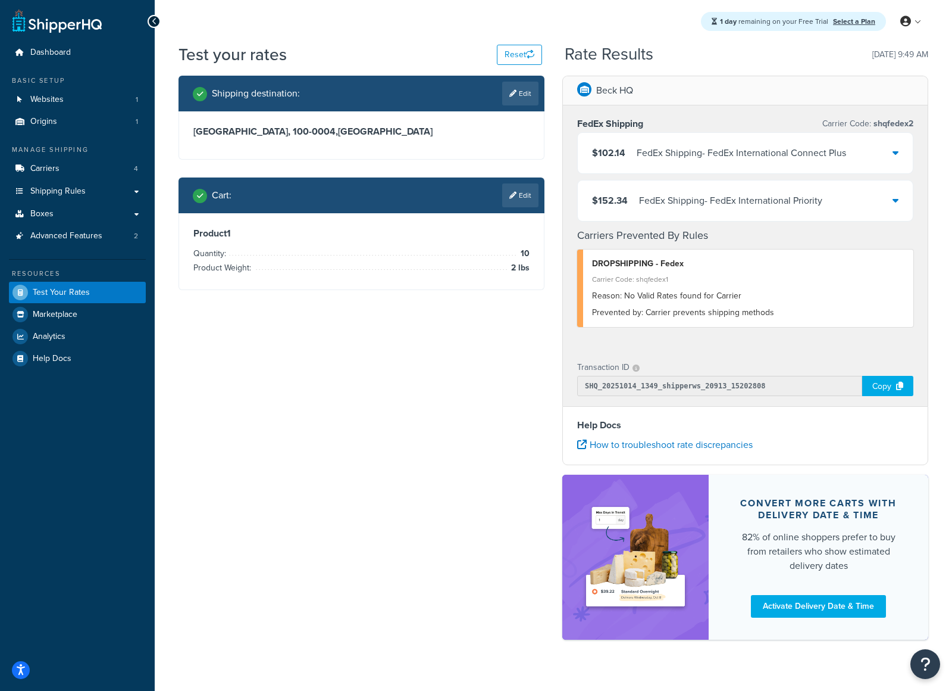
click at [889, 160] on div "$102.14 FedEx Shipping - FedEx International Connect Plus" at bounding box center [745, 153] width 335 height 40
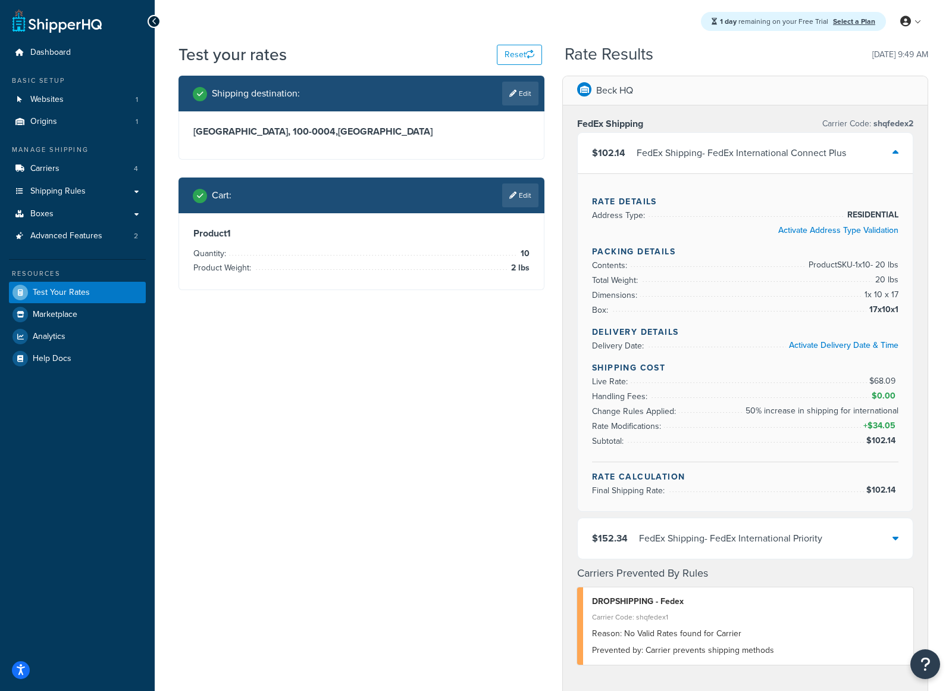
click at [519, 96] on link "Edit" at bounding box center [520, 94] width 36 height 24
select select "JP"
select select "13"
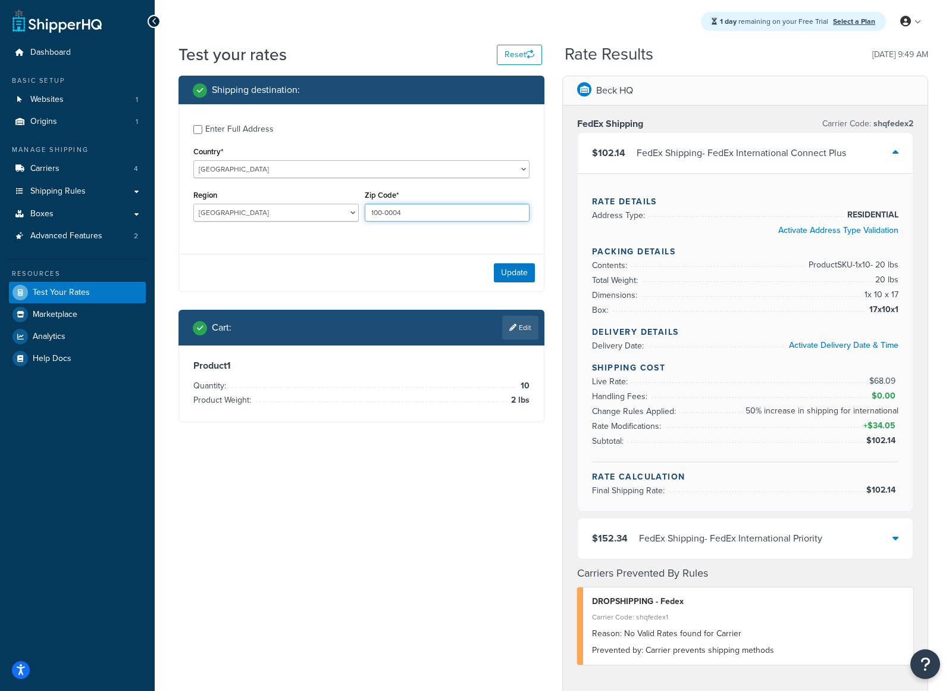
click at [407, 214] on input "100-0004" at bounding box center [447, 213] width 165 height 18
type input "168-0063"
click at [507, 280] on button "Update" at bounding box center [514, 272] width 41 height 19
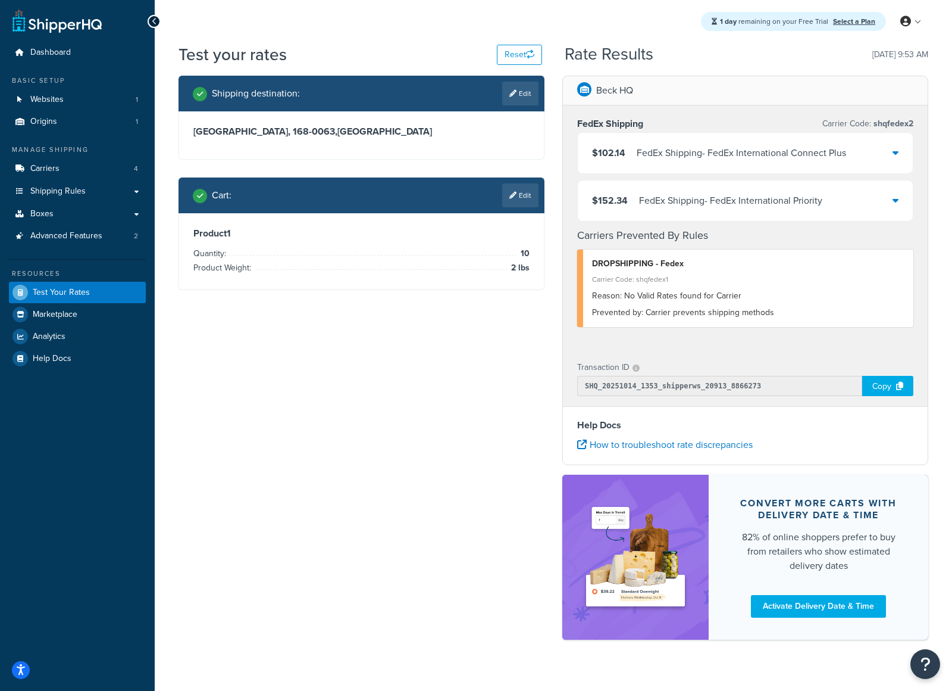
click at [519, 187] on link "Edit" at bounding box center [520, 195] width 36 height 24
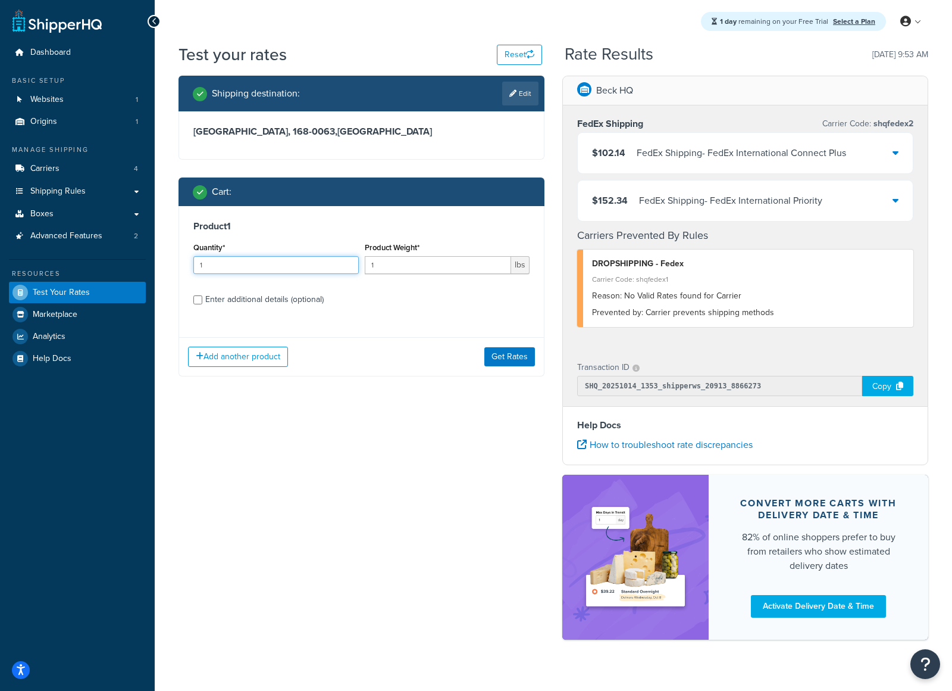
click at [306, 267] on input "1" at bounding box center [275, 265] width 165 height 18
type input "10"
click at [409, 270] on input "1" at bounding box center [438, 265] width 147 height 18
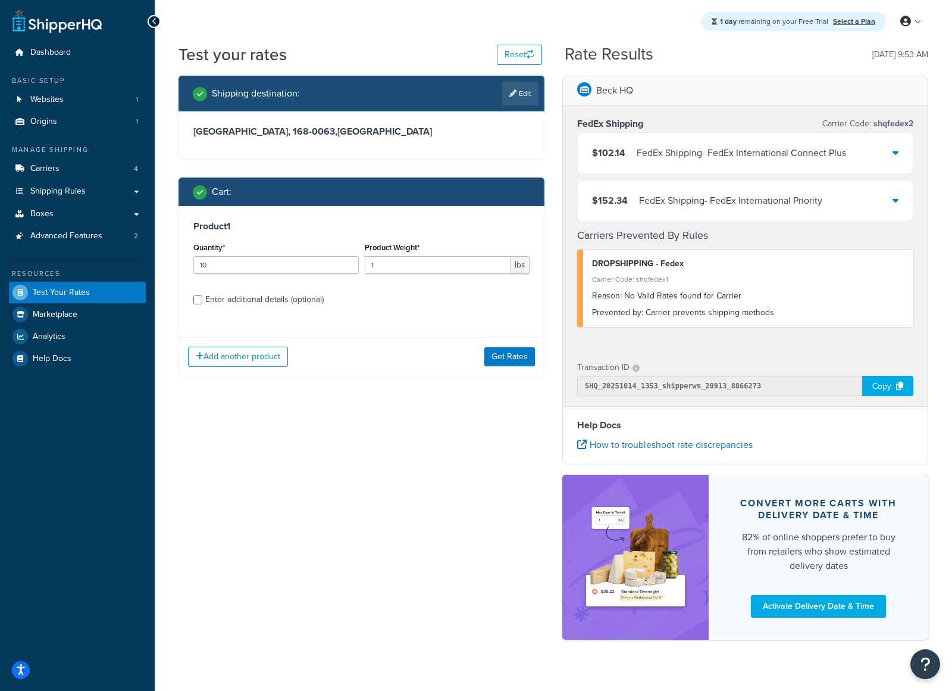
click at [452, 318] on div "Product 1 Quantity* 10 Product Weight* 1 lbs Enter additional details (optional)" at bounding box center [361, 267] width 365 height 122
click at [388, 259] on input "1" at bounding box center [438, 265] width 147 height 18
click at [388, 260] on input "1" at bounding box center [438, 265] width 147 height 18
type input "2"
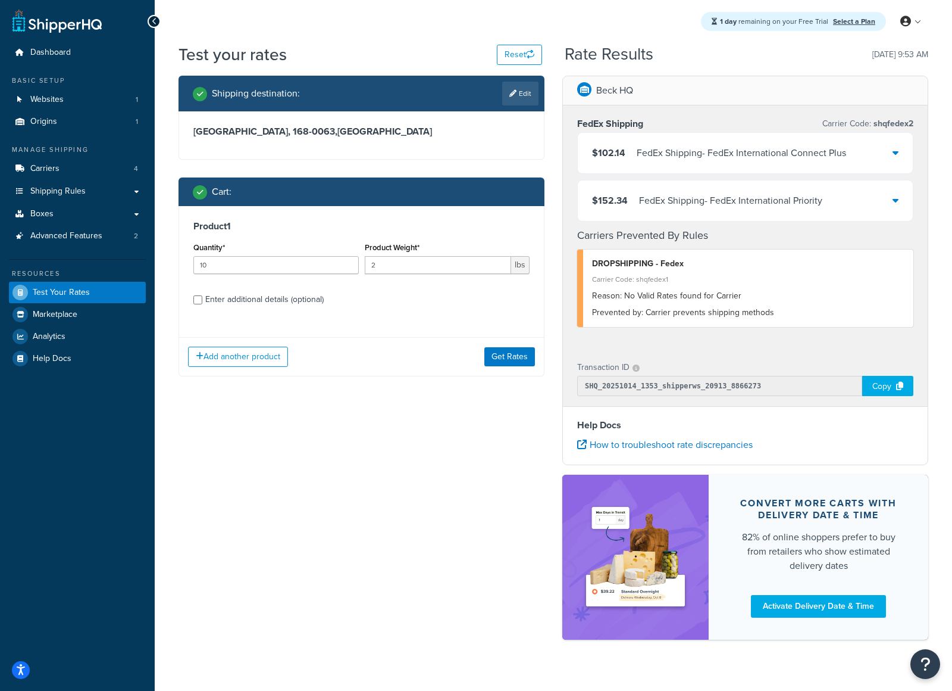
click at [402, 329] on div "Product 1 Quantity* 10 Product Weight* 2 lbs Enter additional details (optional…" at bounding box center [362, 291] width 366 height 170
click at [512, 365] on button "Get Rates" at bounding box center [510, 356] width 51 height 19
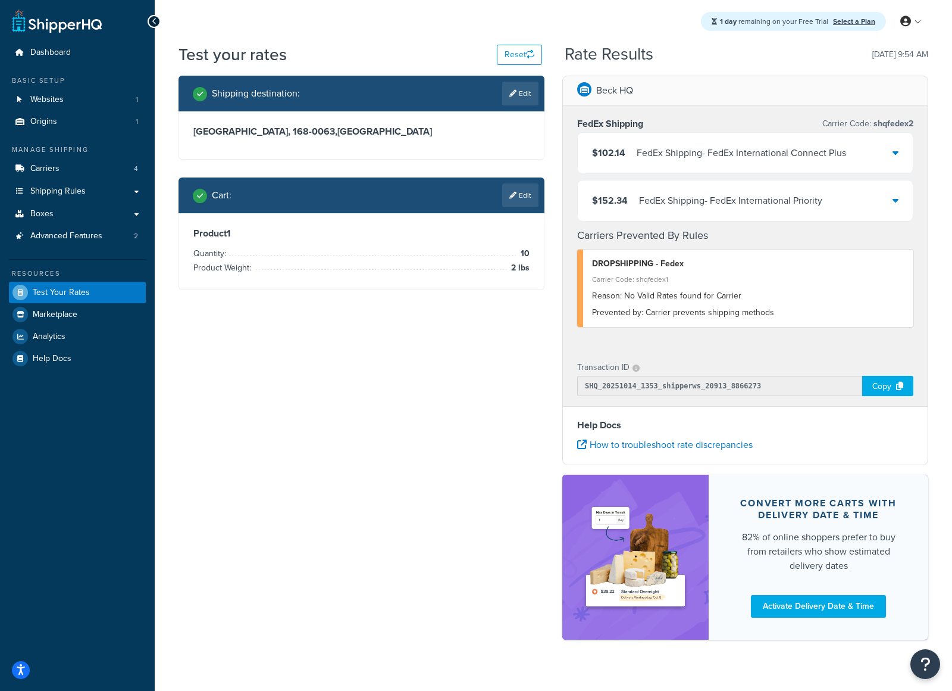
click at [894, 157] on icon at bounding box center [896, 153] width 6 height 10
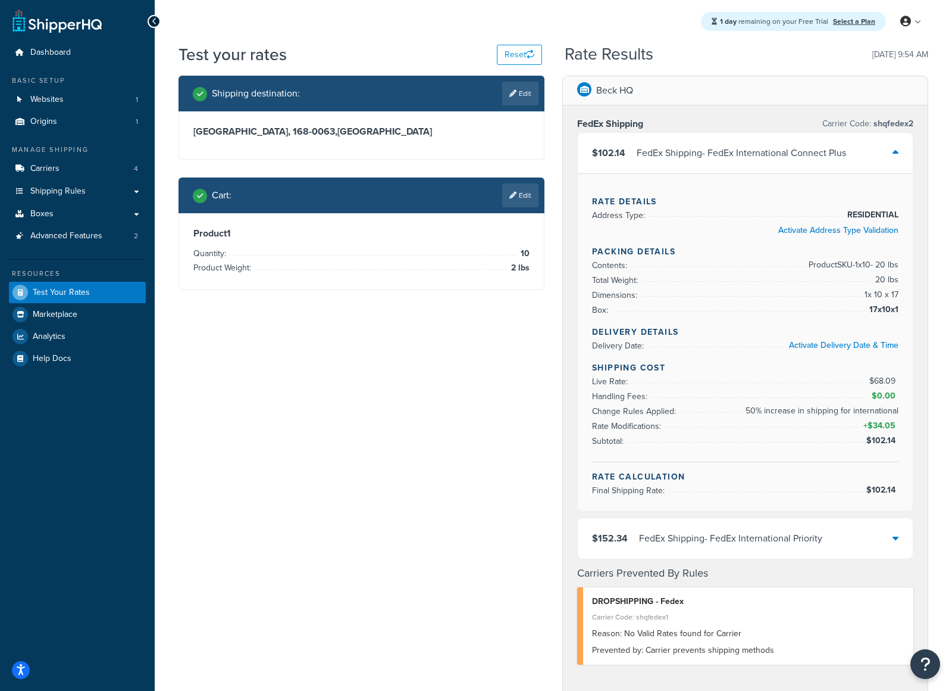
click at [510, 202] on link "Edit" at bounding box center [520, 195] width 36 height 24
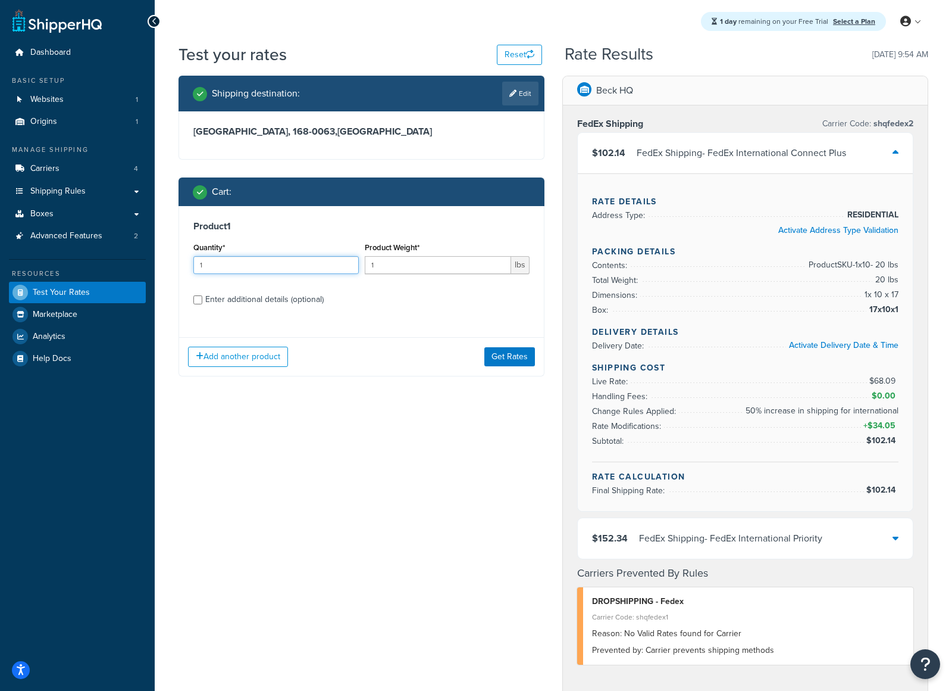
click at [246, 266] on input "1" at bounding box center [275, 265] width 165 height 18
type input "50"
click at [197, 300] on input "Enter additional details (optional)" at bounding box center [197, 299] width 9 height 9
checkbox input "true"
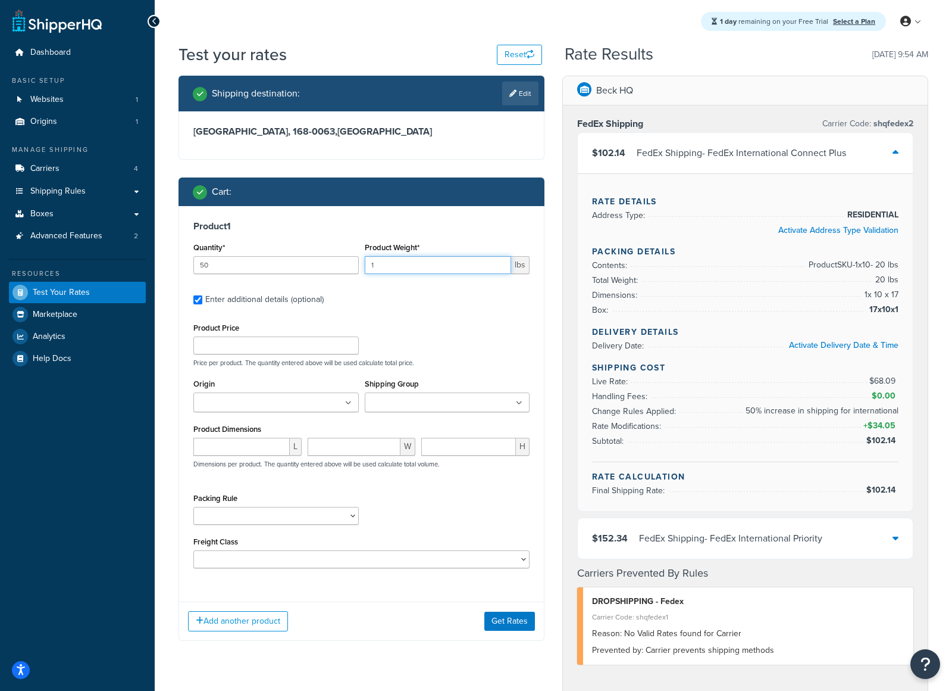
click at [455, 264] on input "1" at bounding box center [438, 265] width 147 height 18
type input "2.5"
click at [243, 442] on input "number" at bounding box center [241, 447] width 96 height 18
click at [238, 445] on input "number" at bounding box center [241, 447] width 96 height 18
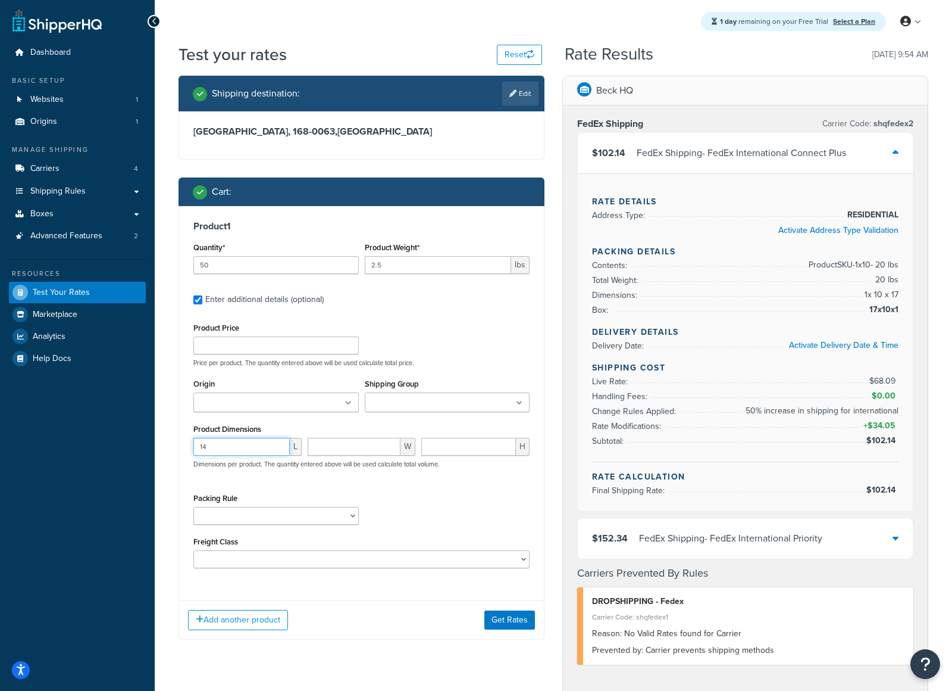
type input "14"
type input "10"
type input "6"
click at [539, 94] on div "Shipping destination : Edit" at bounding box center [362, 94] width 366 height 36
click at [536, 95] on link "Edit" at bounding box center [520, 94] width 36 height 24
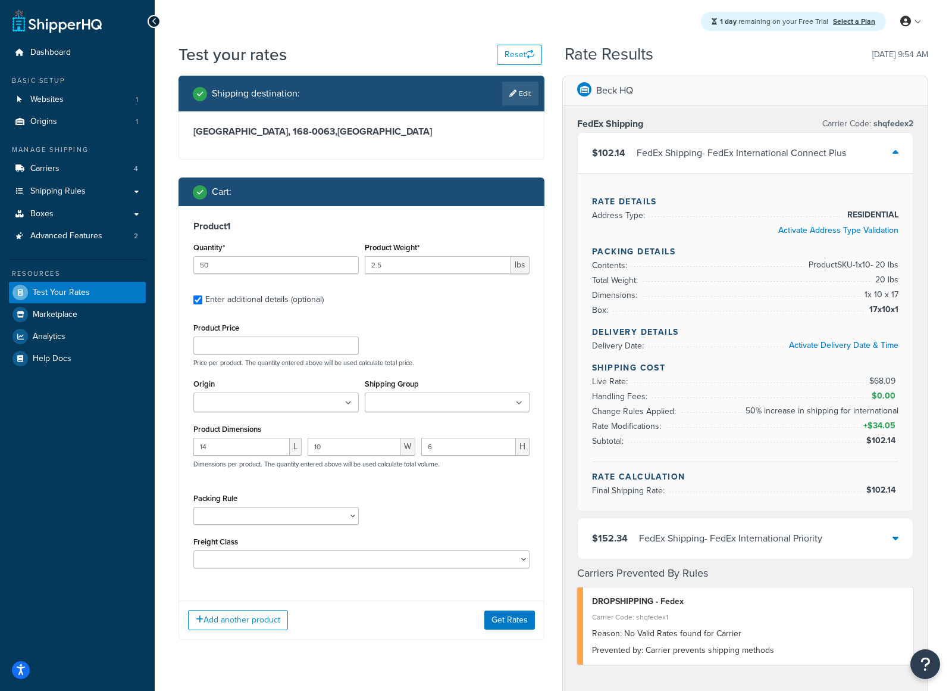
select select "JP"
select select "13"
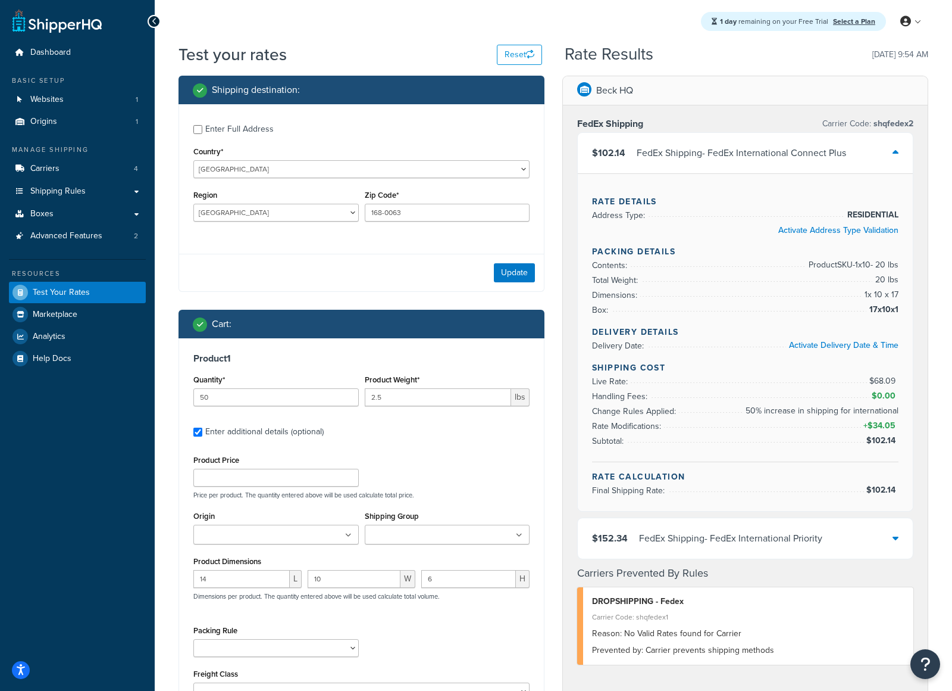
click at [318, 159] on div "Country* [GEOGRAPHIC_DATA] [GEOGRAPHIC_DATA] [GEOGRAPHIC_DATA] [GEOGRAPHIC_DATA…" at bounding box center [361, 160] width 336 height 35
click at [315, 169] on select "[GEOGRAPHIC_DATA] [GEOGRAPHIC_DATA] [GEOGRAPHIC_DATA] [GEOGRAPHIC_DATA] [GEOGRA…" at bounding box center [361, 169] width 336 height 18
select select "MY"
click at [193, 160] on select "[GEOGRAPHIC_DATA] [GEOGRAPHIC_DATA] [GEOGRAPHIC_DATA] [GEOGRAPHIC_DATA] [GEOGRA…" at bounding box center [361, 169] width 336 height 18
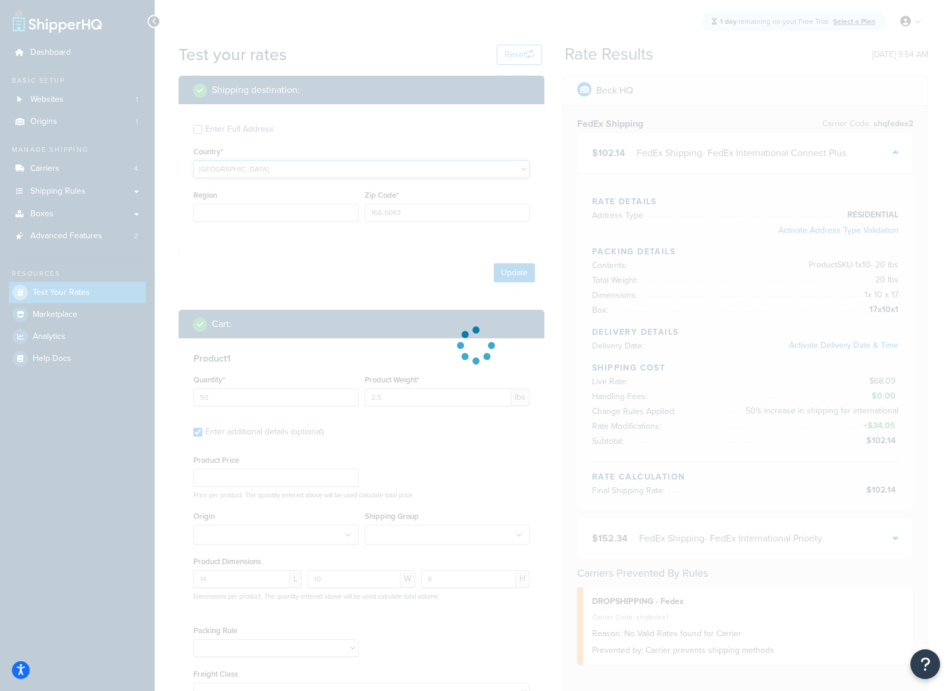
type input "13"
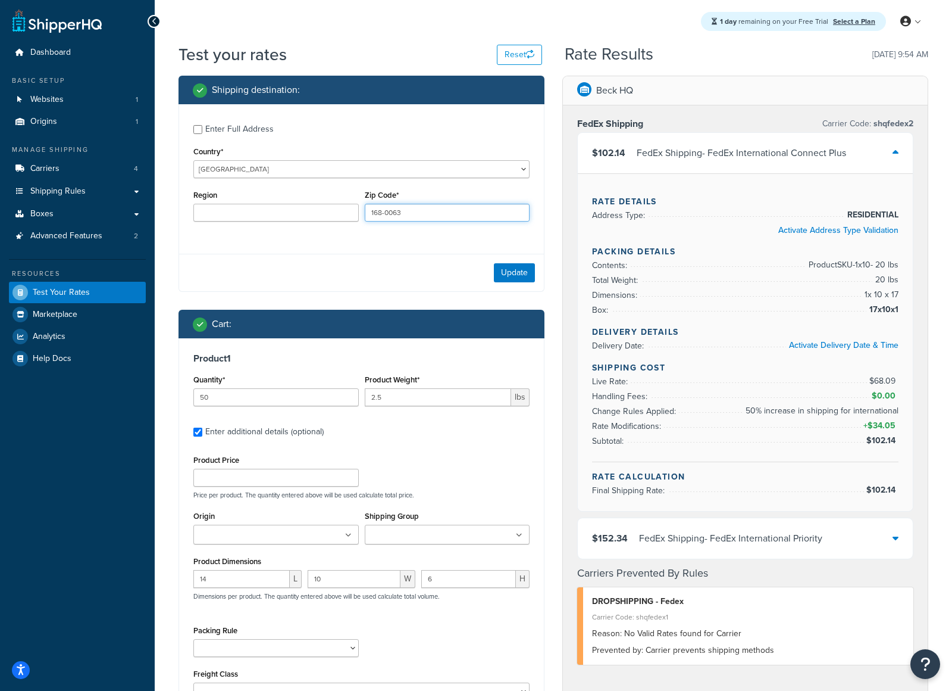
click at [428, 213] on input "168-0063" at bounding box center [447, 213] width 165 height 18
click at [427, 213] on input "168-0063" at bounding box center [447, 213] width 165 height 18
type input "43200"
click at [413, 275] on div "Update" at bounding box center [361, 273] width 365 height 38
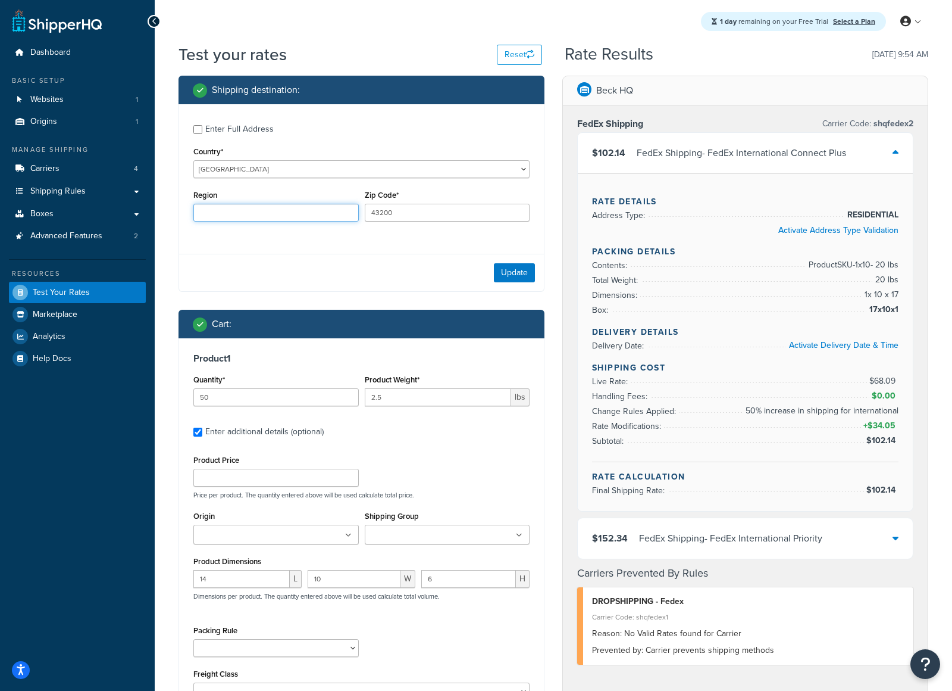
click at [310, 219] on input "Region" at bounding box center [275, 213] width 165 height 18
type input "[GEOGRAPHIC_DATA]"
click at [371, 250] on div "Enter Full Address Country* [GEOGRAPHIC_DATA] [GEOGRAPHIC_DATA] [GEOGRAPHIC_DAT…" at bounding box center [362, 198] width 366 height 188
click at [525, 270] on button "Update" at bounding box center [514, 272] width 41 height 19
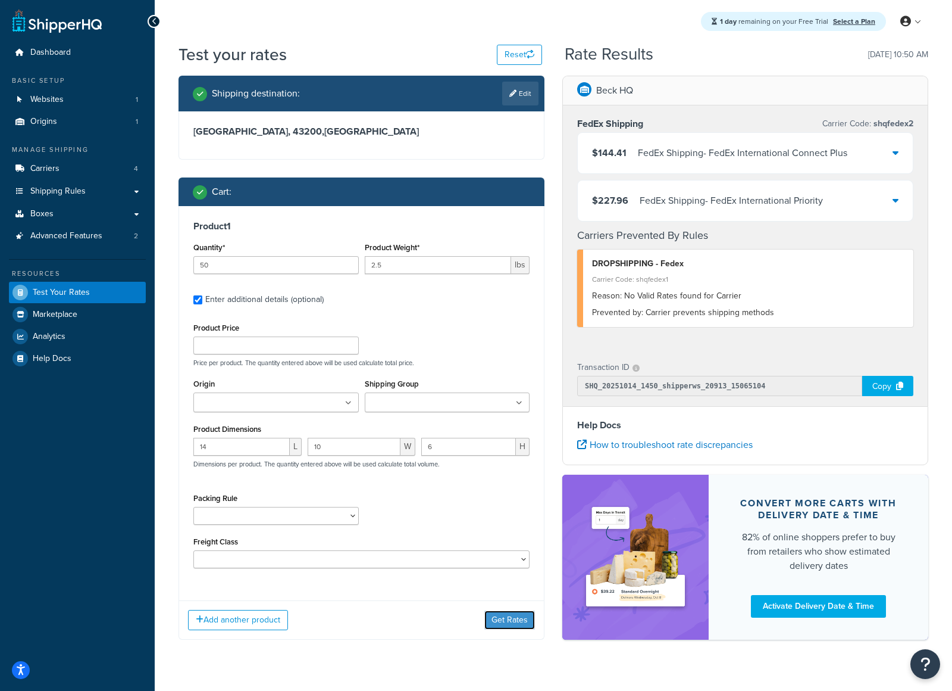
click at [502, 624] on button "Get Rates" at bounding box center [510, 619] width 51 height 19
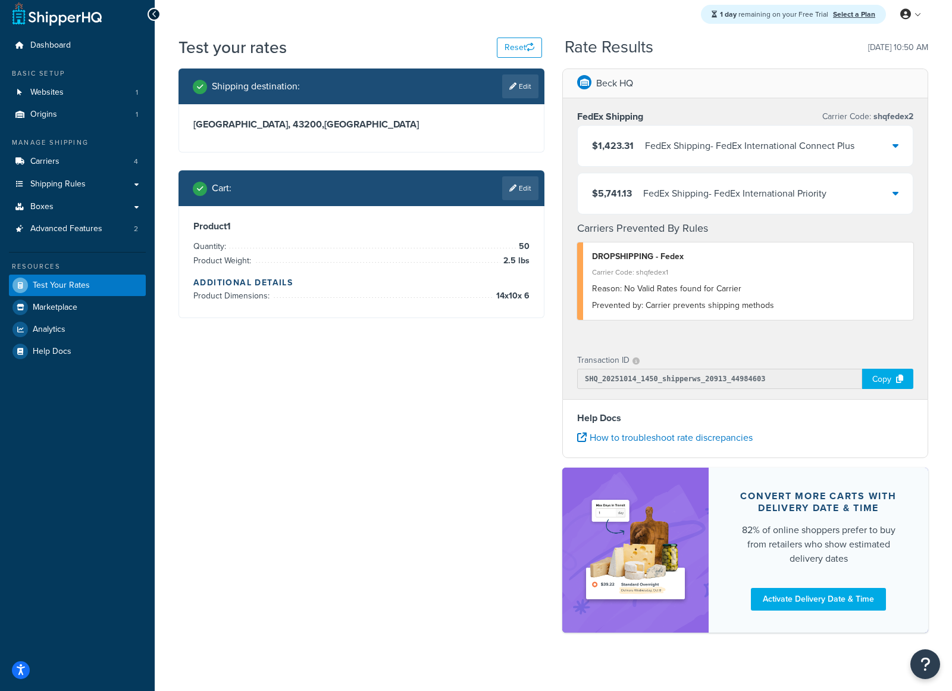
scroll to position [8, 0]
click at [527, 190] on link "Edit" at bounding box center [520, 188] width 36 height 24
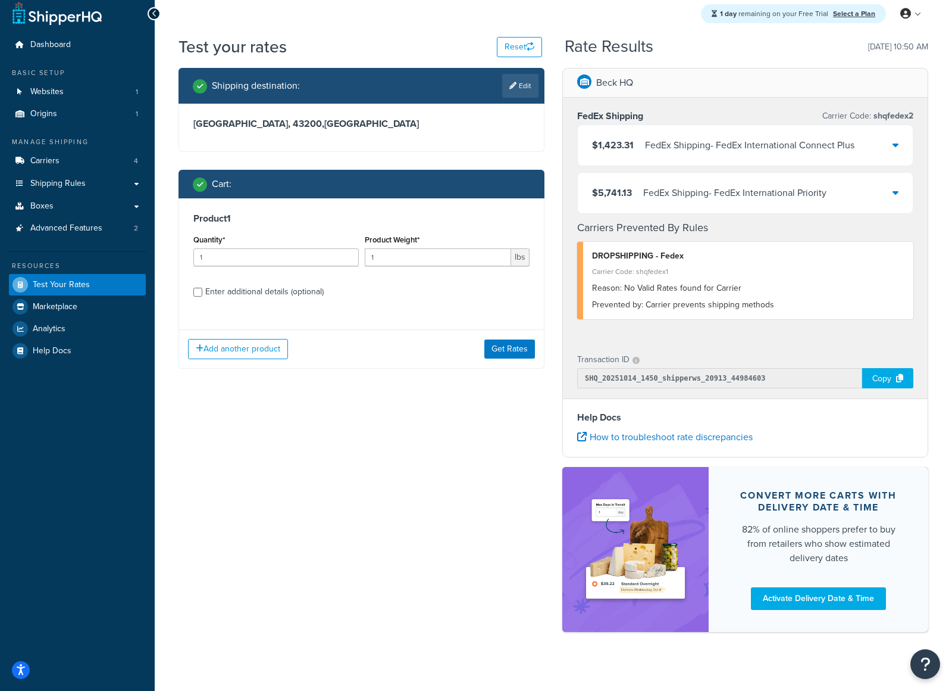
click at [852, 160] on div "$1,423.31 FedEx Shipping - FedEx International Connect Plus" at bounding box center [745, 145] width 335 height 40
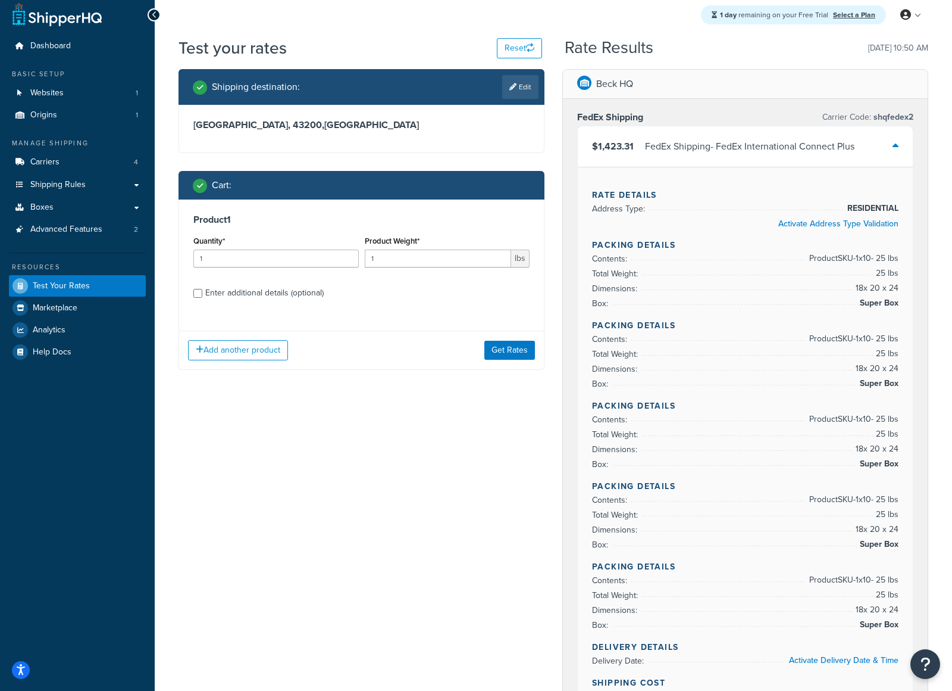
scroll to position [0, 0]
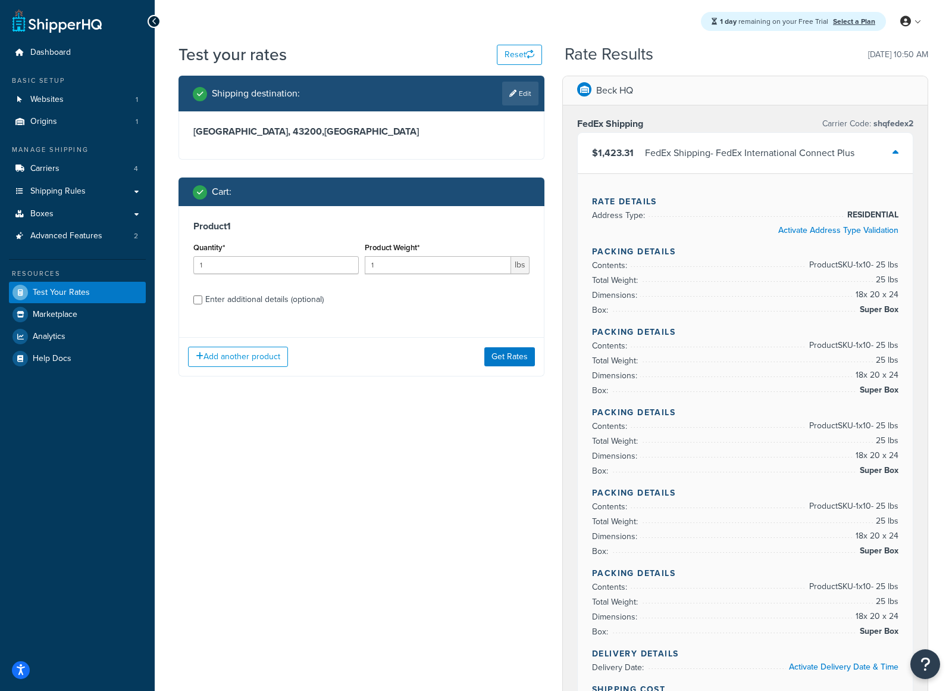
click at [203, 300] on div "Enter additional details (optional)" at bounding box center [361, 298] width 336 height 19
drag, startPoint x: 198, startPoint y: 301, endPoint x: 205, endPoint y: 301, distance: 7.2
click at [198, 301] on input "Enter additional details (optional)" at bounding box center [197, 299] width 9 height 9
checkbox input "true"
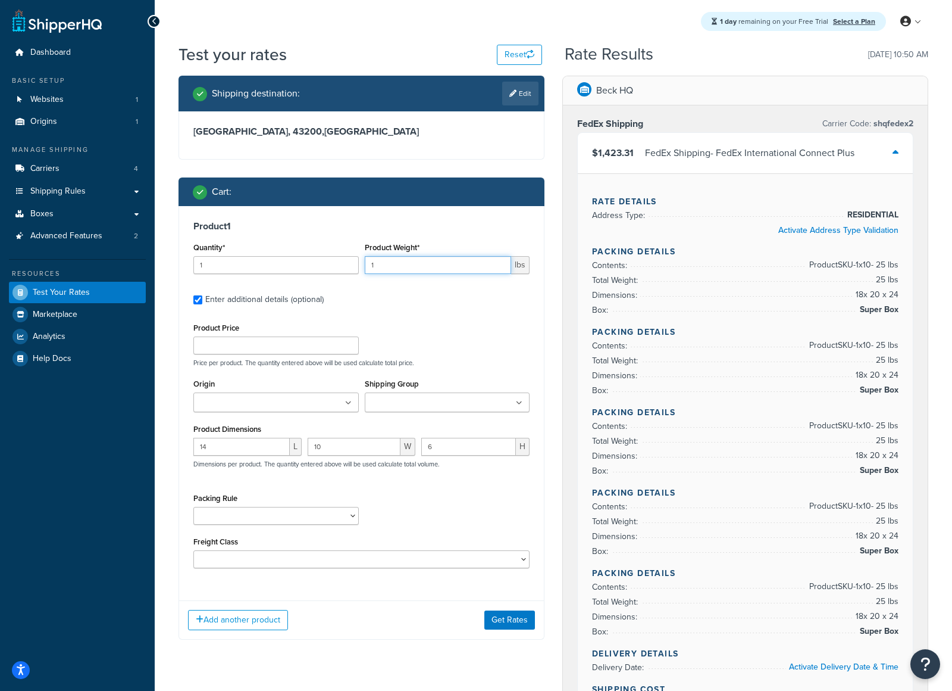
click at [389, 266] on input "1" at bounding box center [438, 265] width 147 height 18
type input "2.5"
drag, startPoint x: 218, startPoint y: 264, endPoint x: 247, endPoint y: 270, distance: 29.8
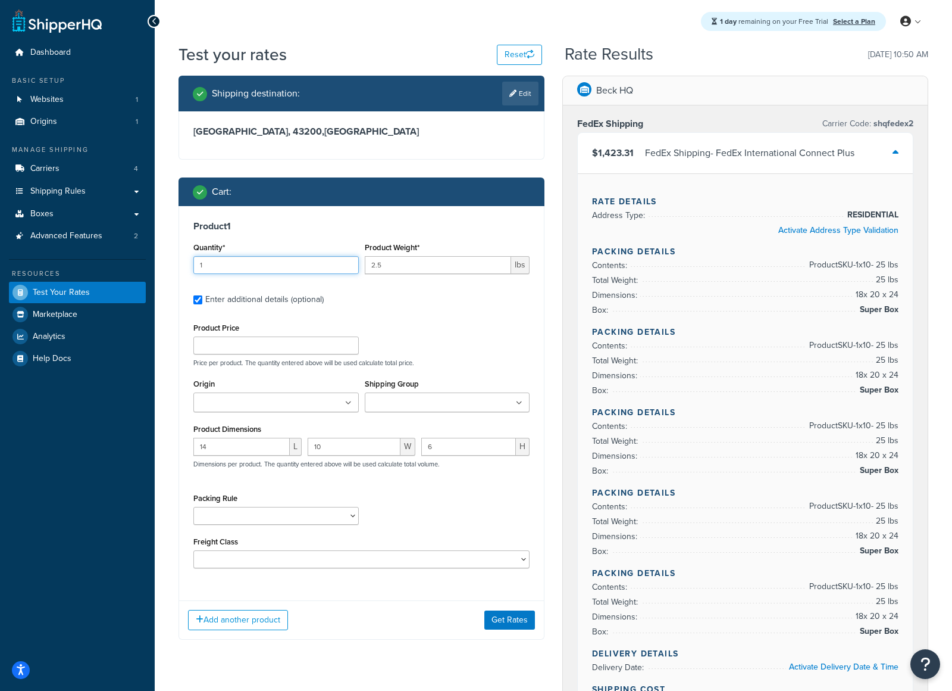
click at [218, 264] on input "1" at bounding box center [275, 265] width 165 height 18
type input "102"
click at [505, 620] on button "Get Rates" at bounding box center [510, 619] width 51 height 19
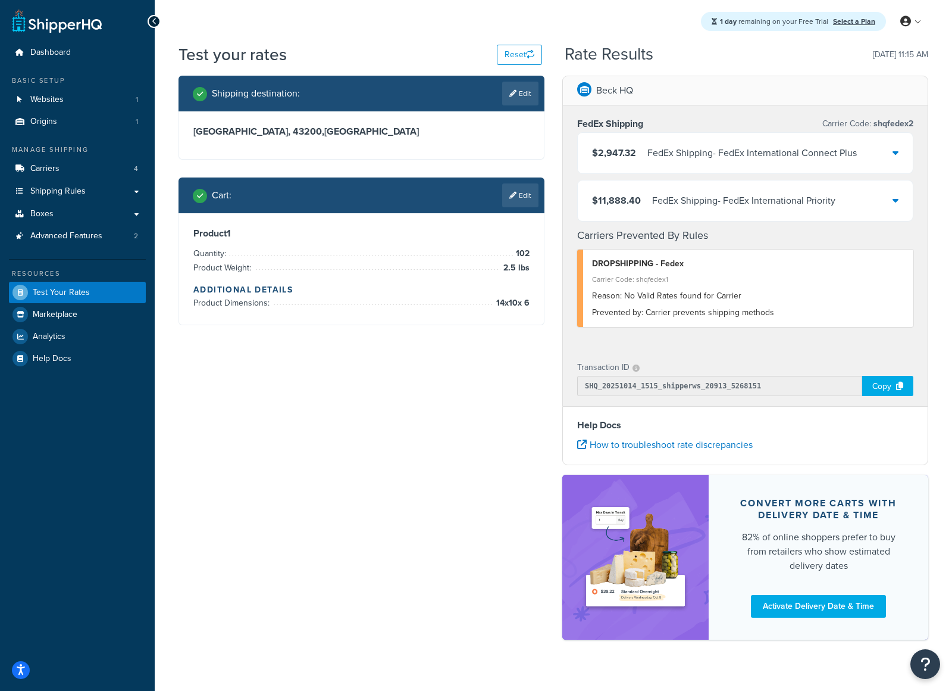
click at [869, 162] on div "$2,947.32 FedEx Shipping - FedEx International Connect Plus" at bounding box center [745, 153] width 335 height 40
